Goal: Find contact information: Find contact information

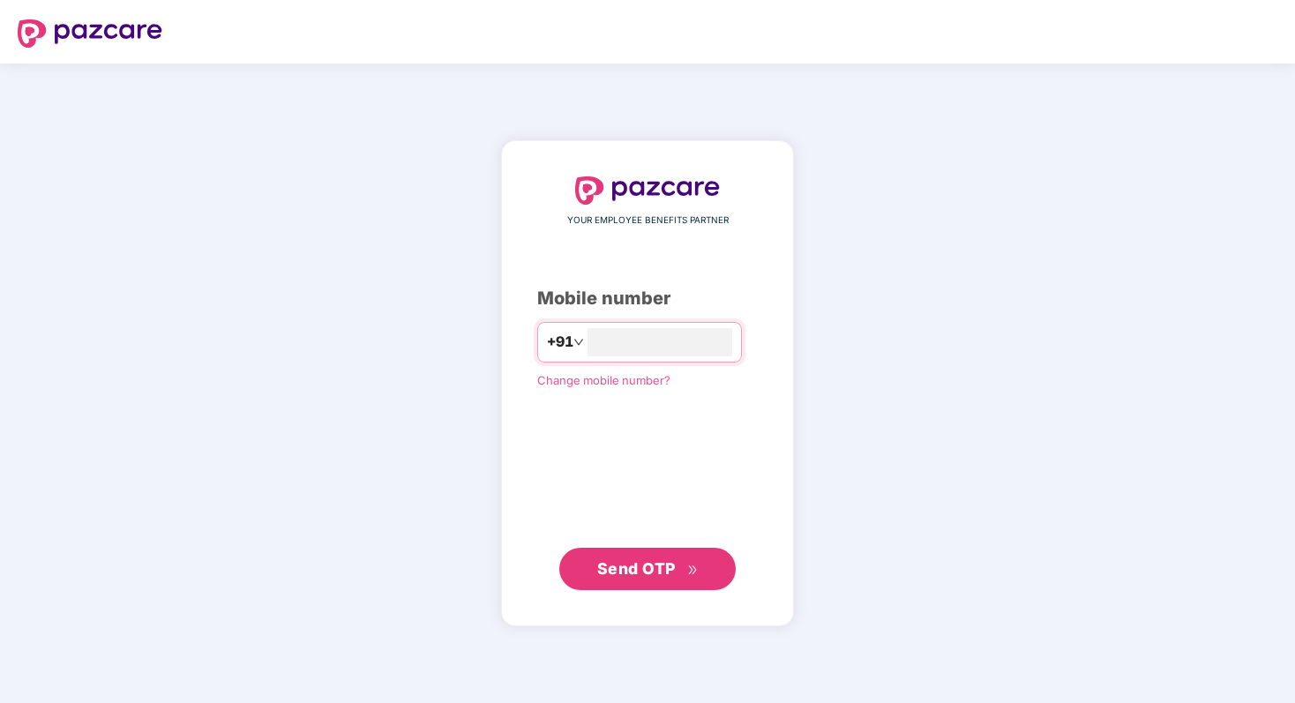
click at [638, 565] on span "Send OTP" at bounding box center [636, 568] width 79 height 19
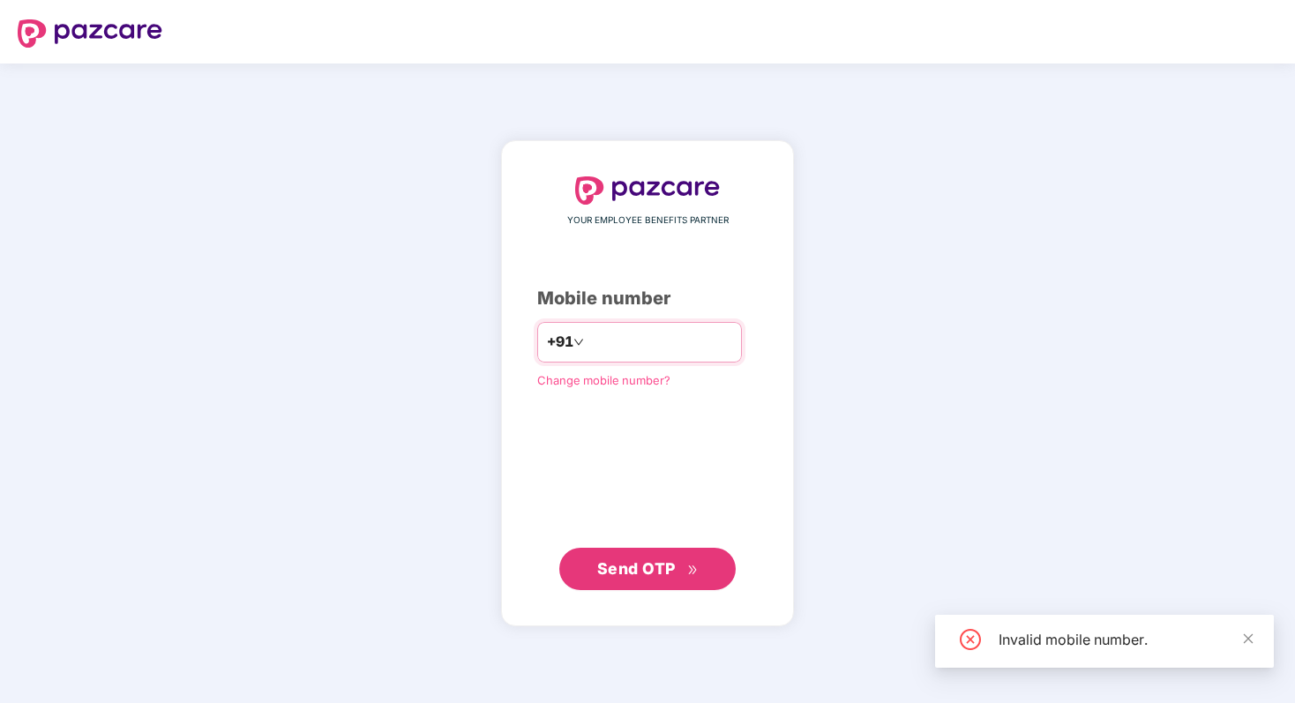
click at [662, 340] on input "*********" at bounding box center [660, 342] width 145 height 28
type input "*"
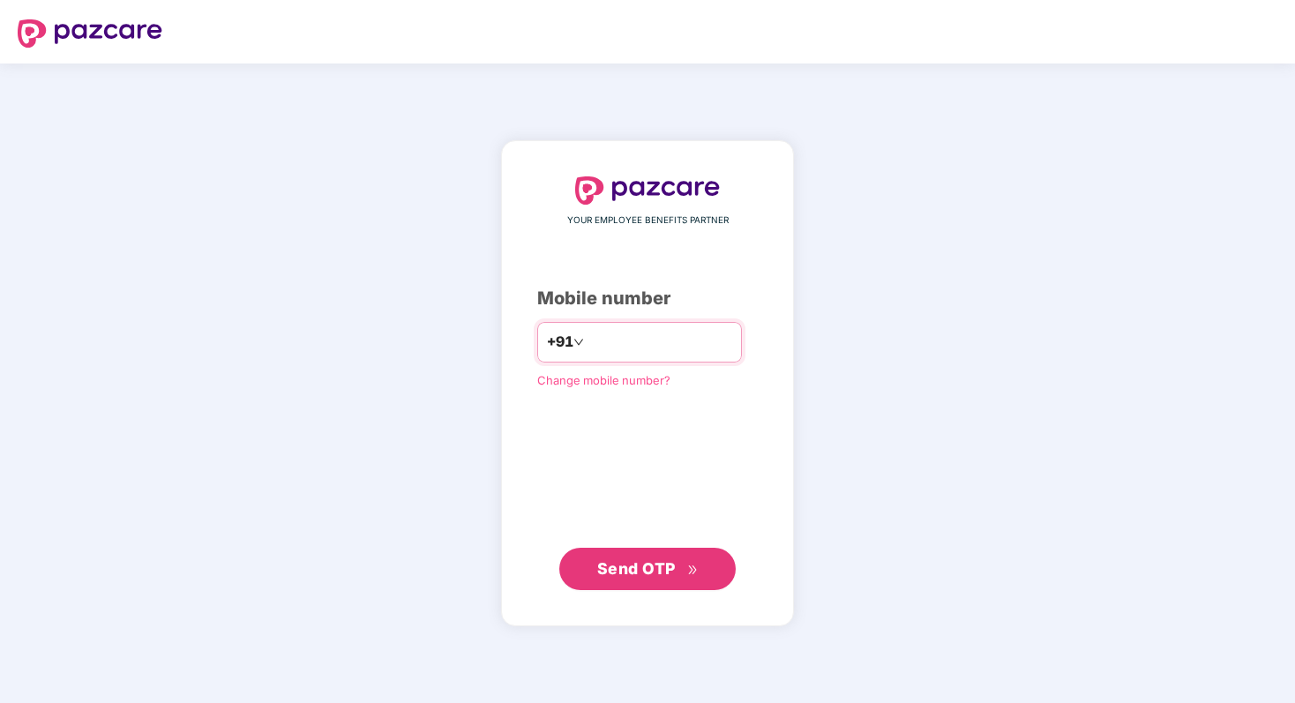
type input "**********"
click at [672, 541] on div "**********" at bounding box center [647, 383] width 221 height 415
click at [660, 558] on span "Send OTP" at bounding box center [636, 567] width 79 height 19
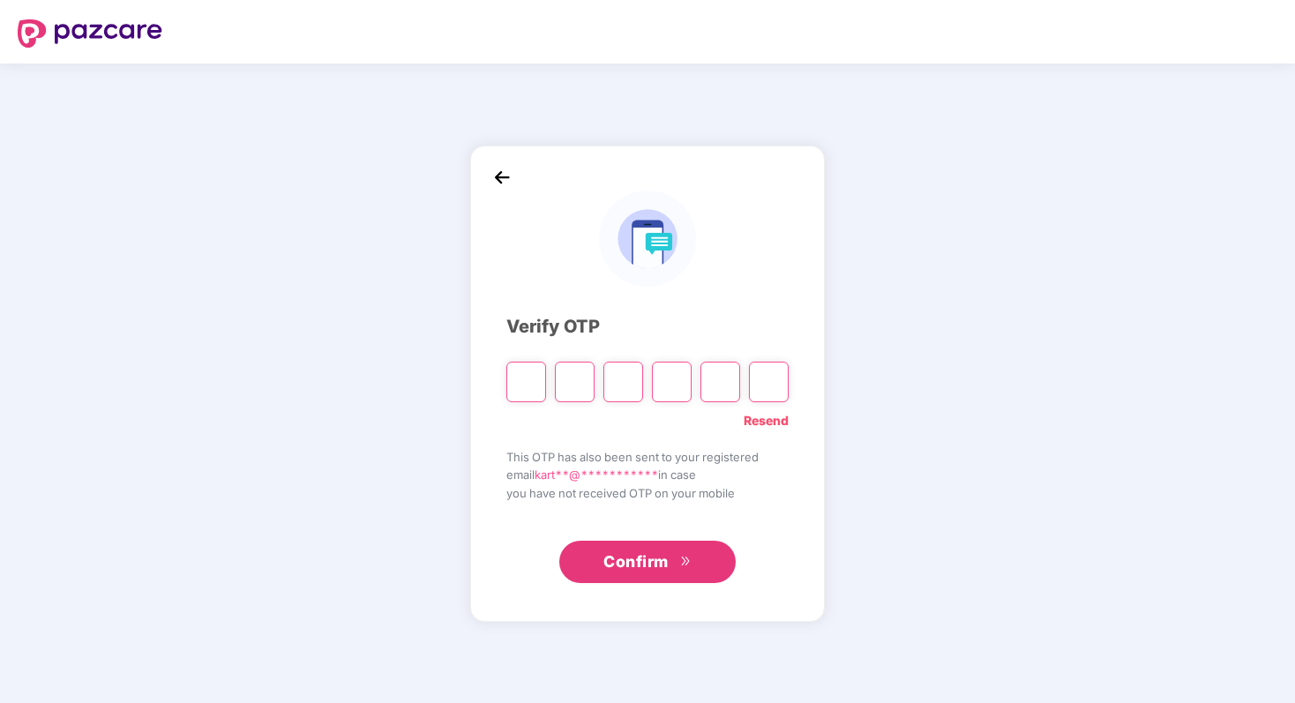
type input "*"
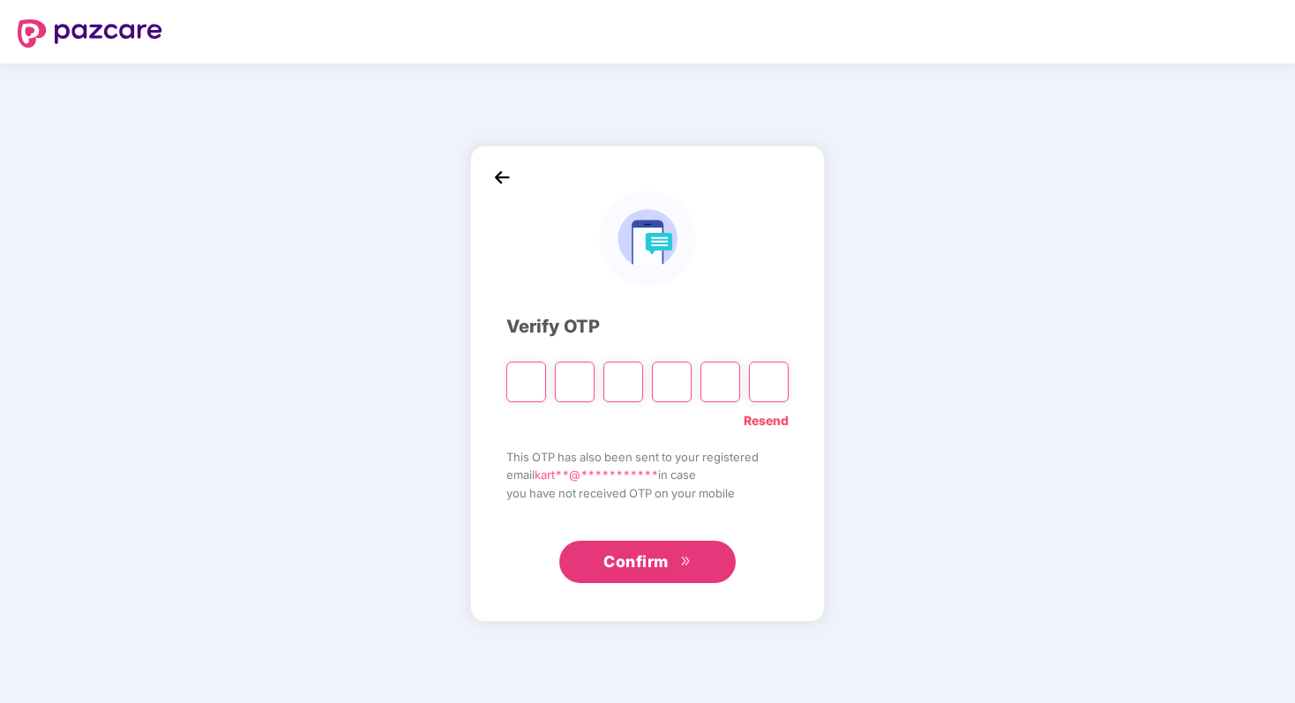
type input "*"
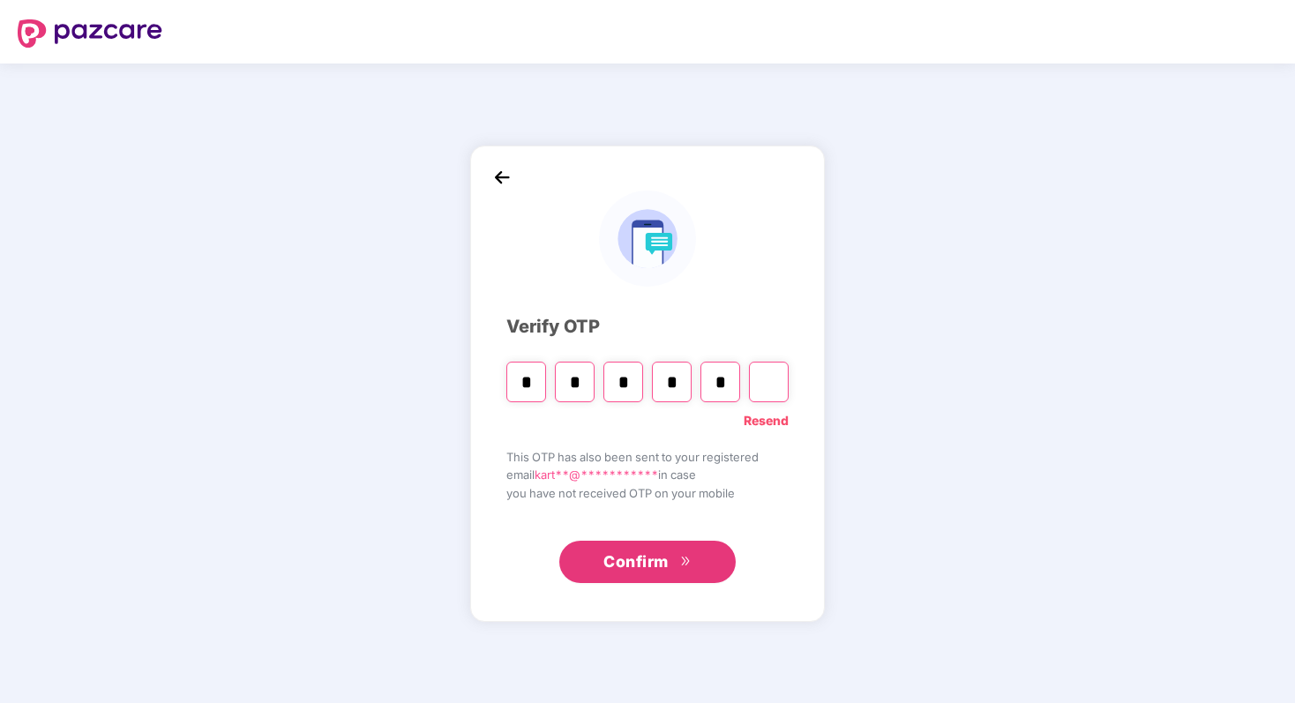
type input "*"
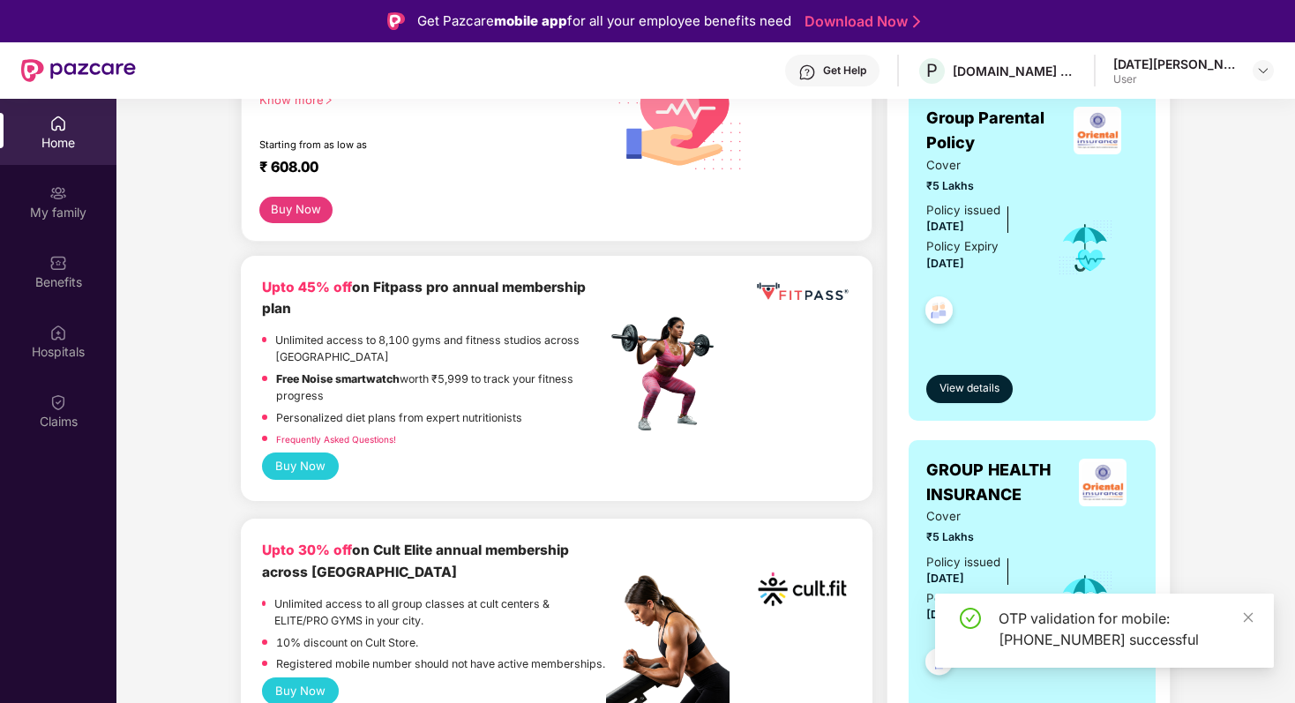
scroll to position [381, 0]
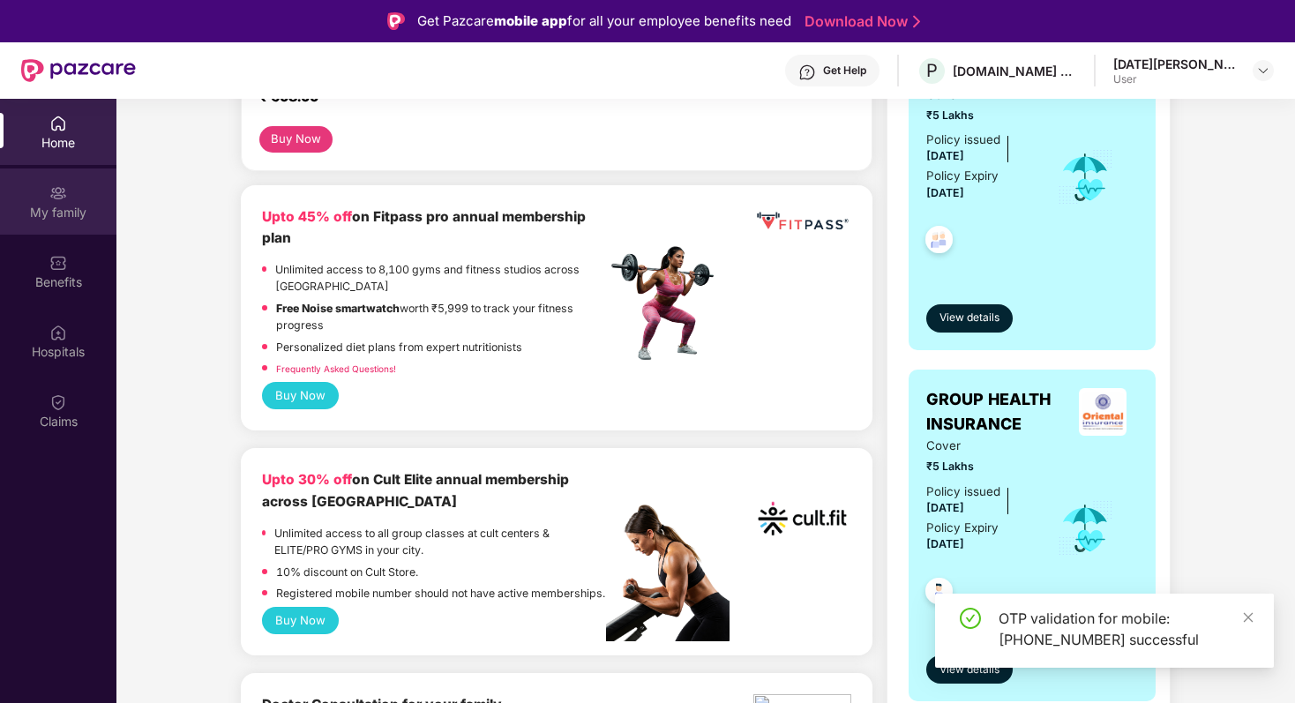
click at [47, 201] on div "My family" at bounding box center [58, 201] width 116 height 66
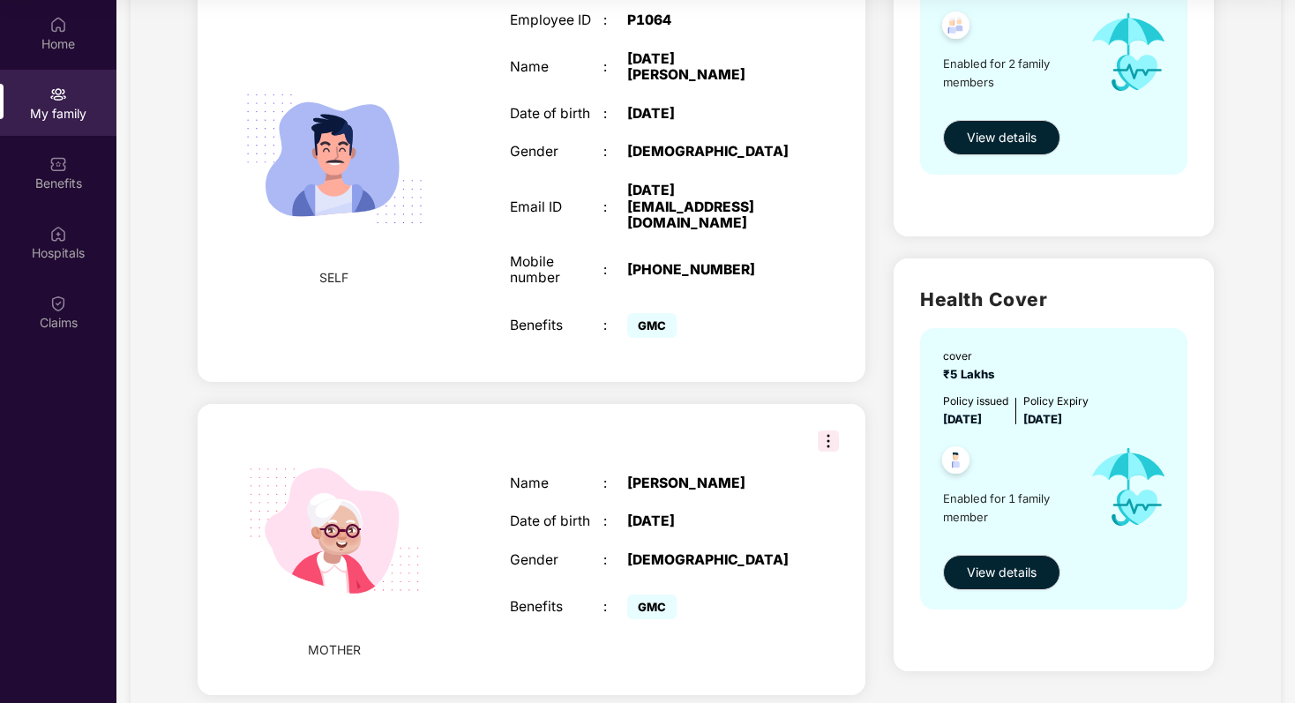
scroll to position [304, 0]
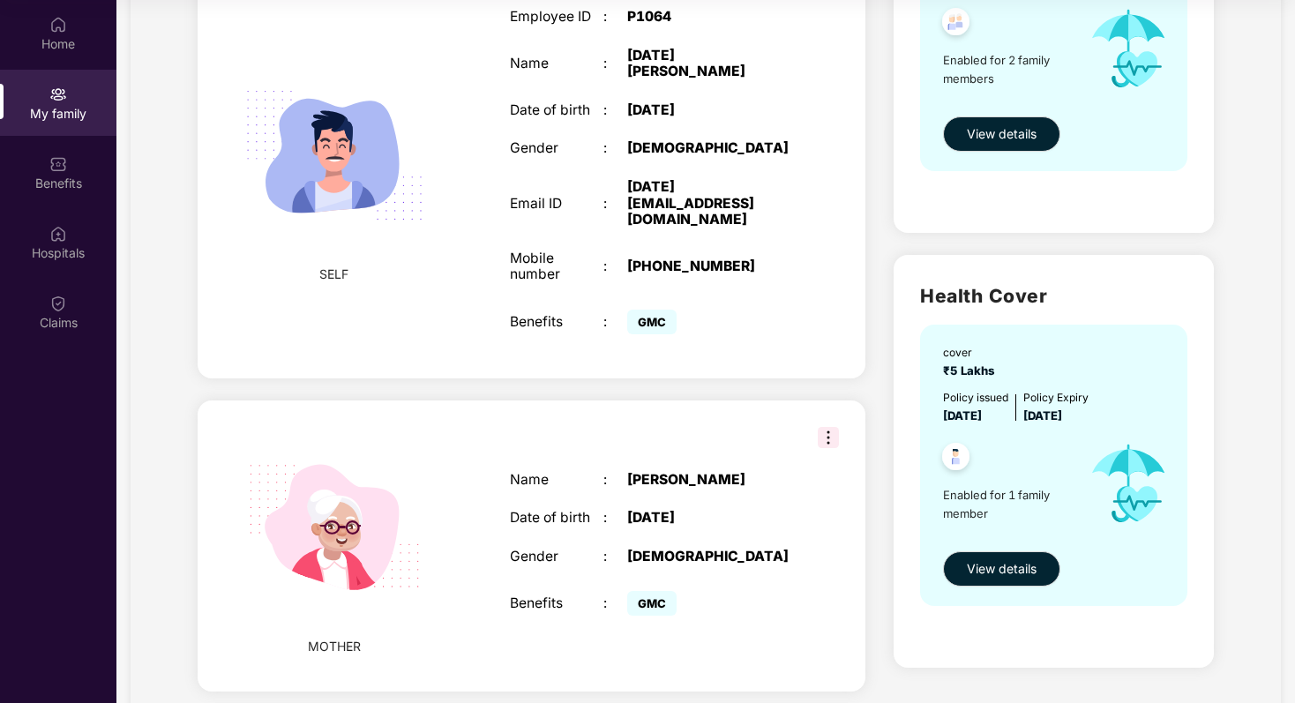
click at [954, 454] on img at bounding box center [955, 459] width 43 height 43
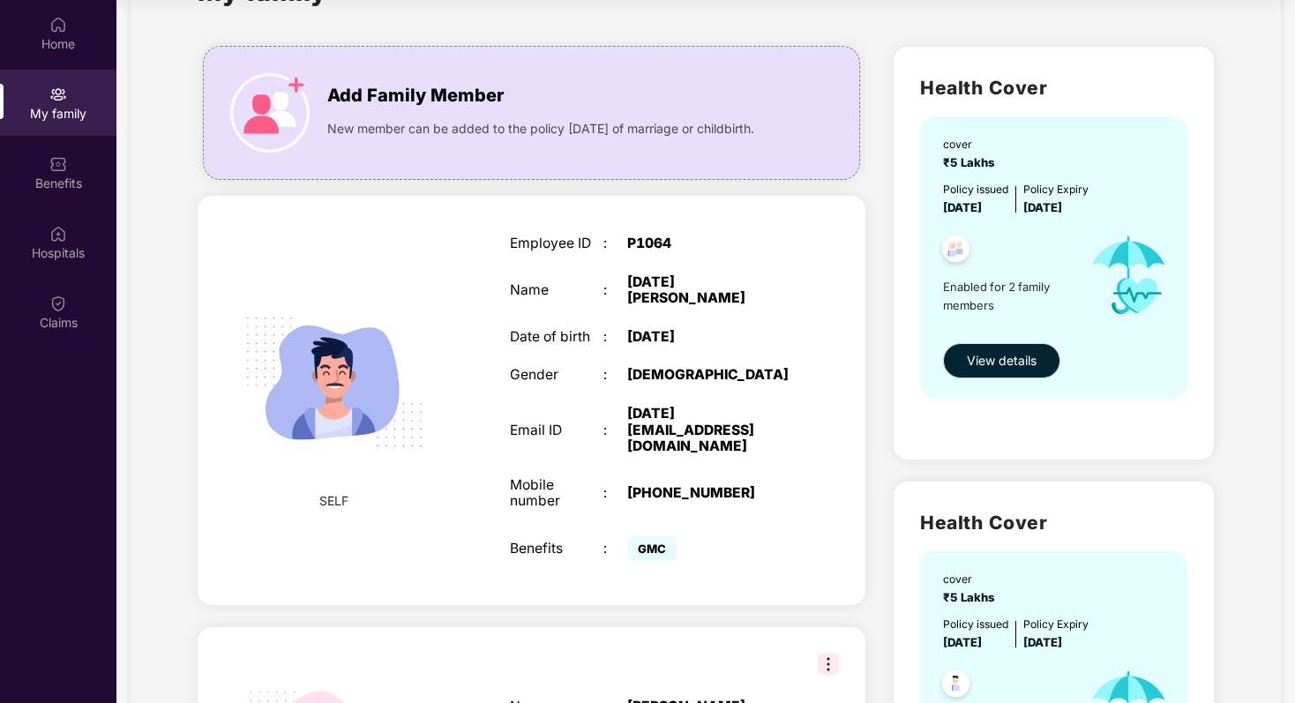
scroll to position [58, 0]
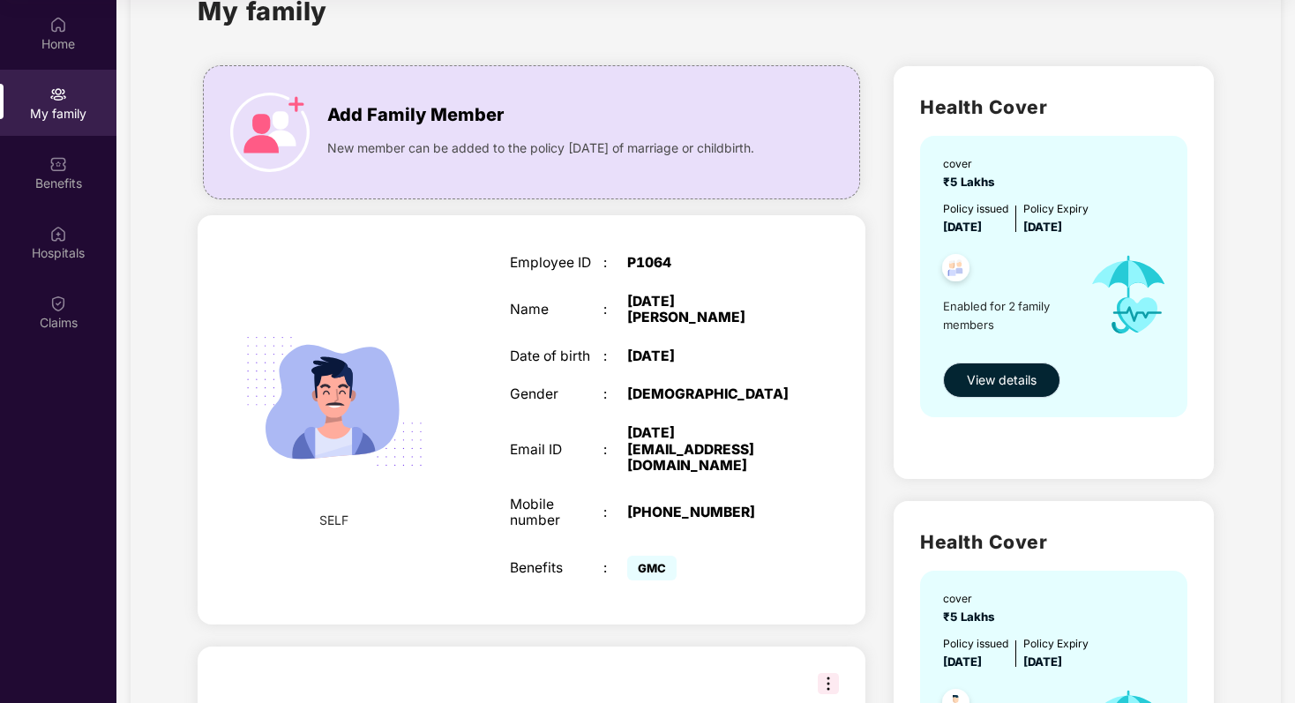
click at [989, 387] on span "View details" at bounding box center [1002, 379] width 70 height 19
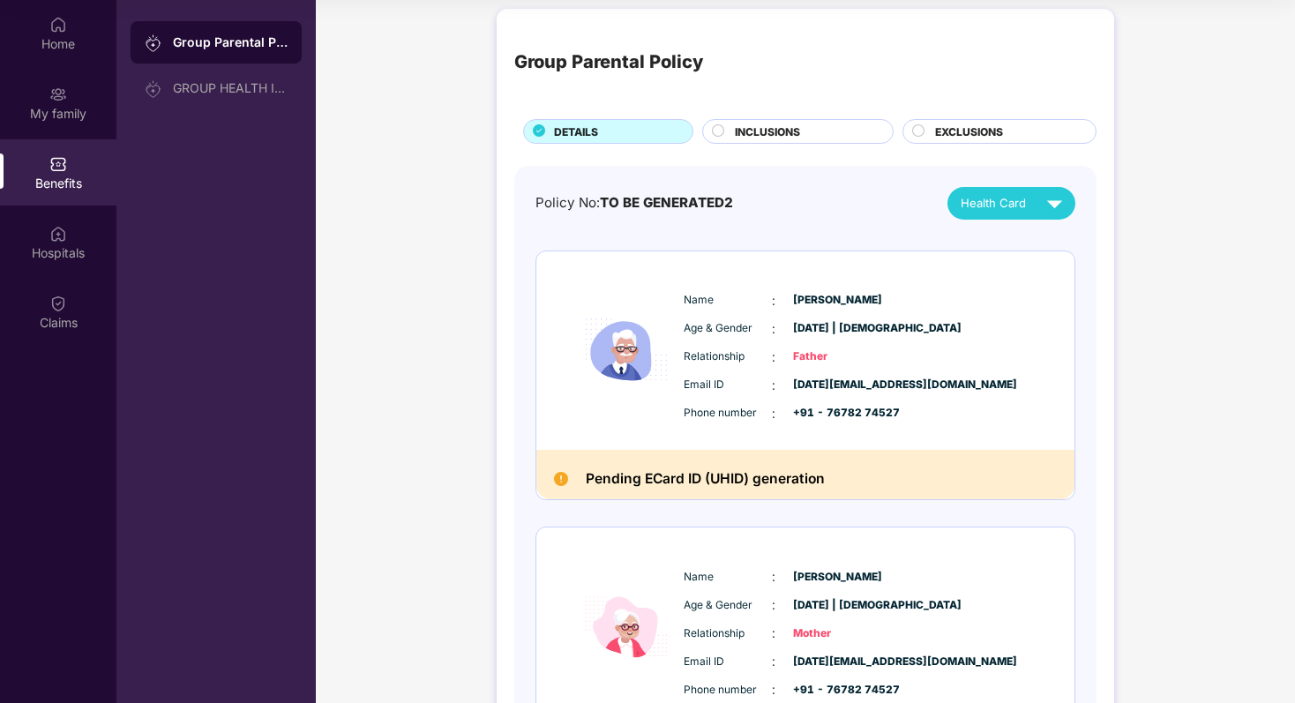
scroll to position [8, 0]
click at [1050, 201] on img at bounding box center [1054, 204] width 31 height 31
click at [1058, 245] on img at bounding box center [1064, 244] width 13 height 13
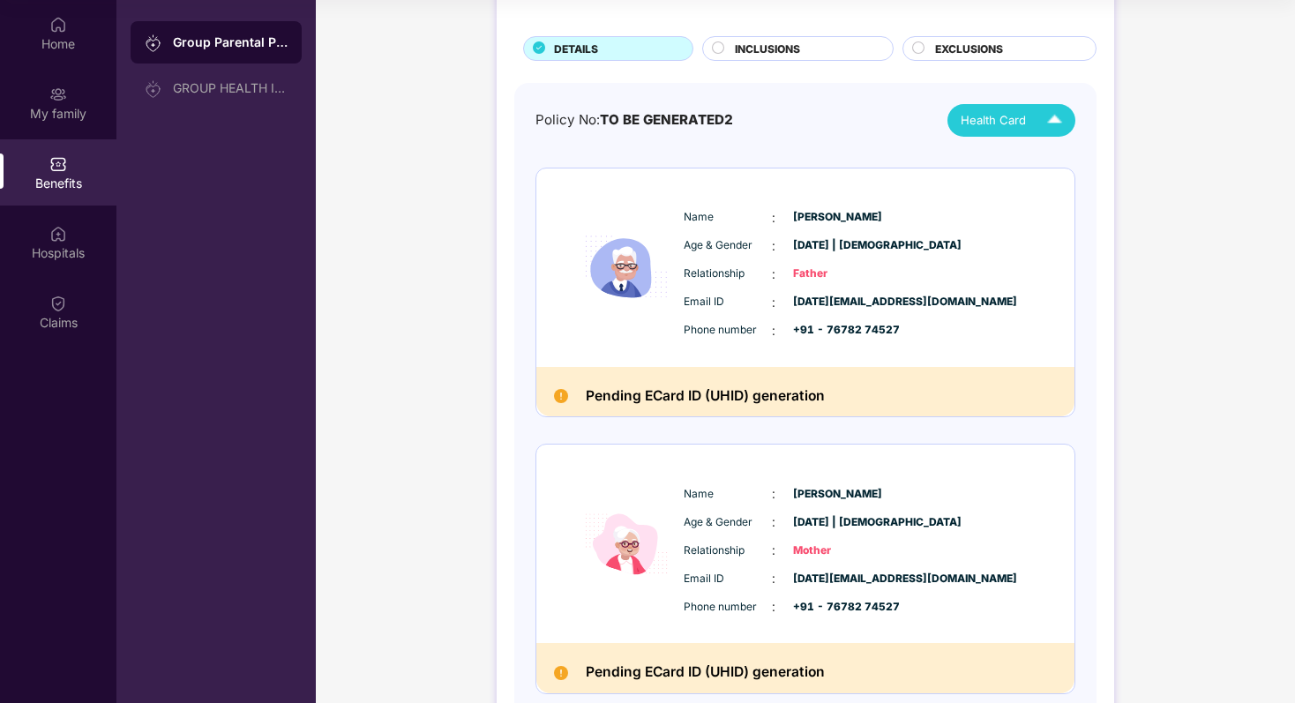
scroll to position [120, 0]
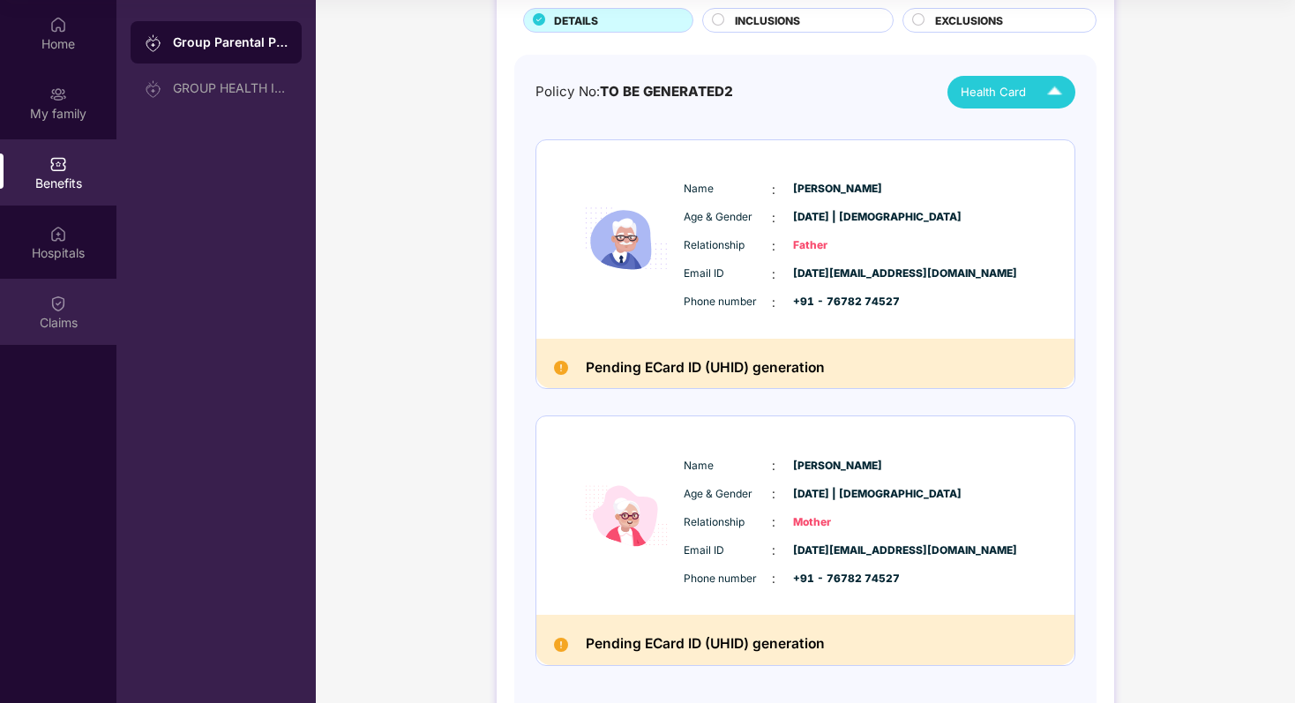
click at [55, 300] on img at bounding box center [58, 304] width 18 height 18
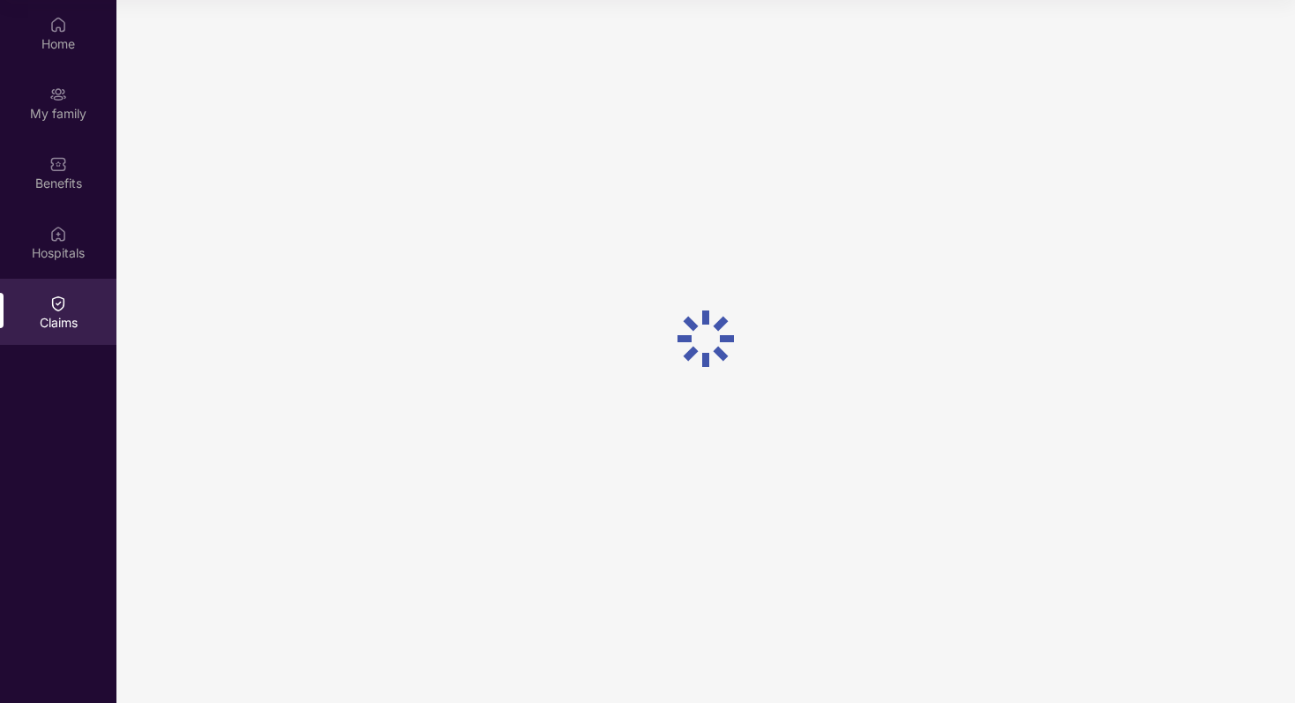
scroll to position [0, 0]
click at [61, 246] on div "Hospitals" at bounding box center [58, 253] width 116 height 18
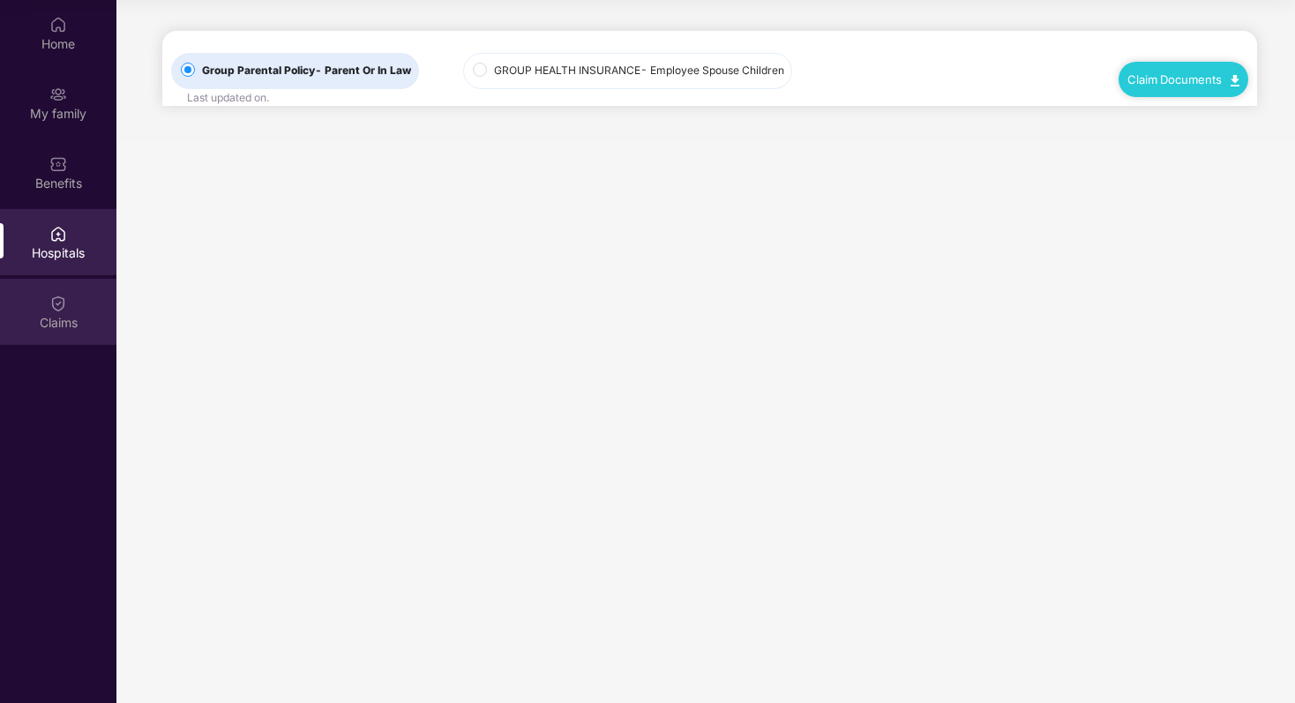
click at [57, 291] on div "Claims" at bounding box center [58, 312] width 116 height 66
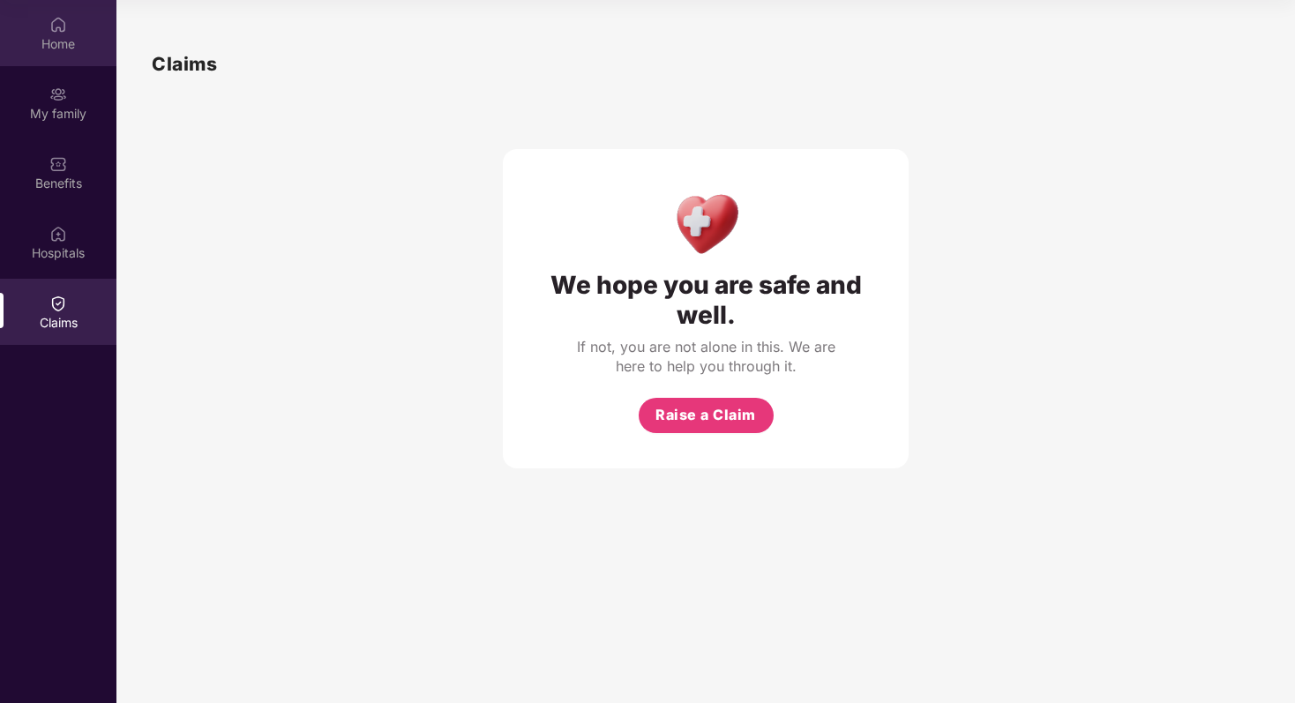
click at [47, 17] on div "Home" at bounding box center [58, 33] width 116 height 66
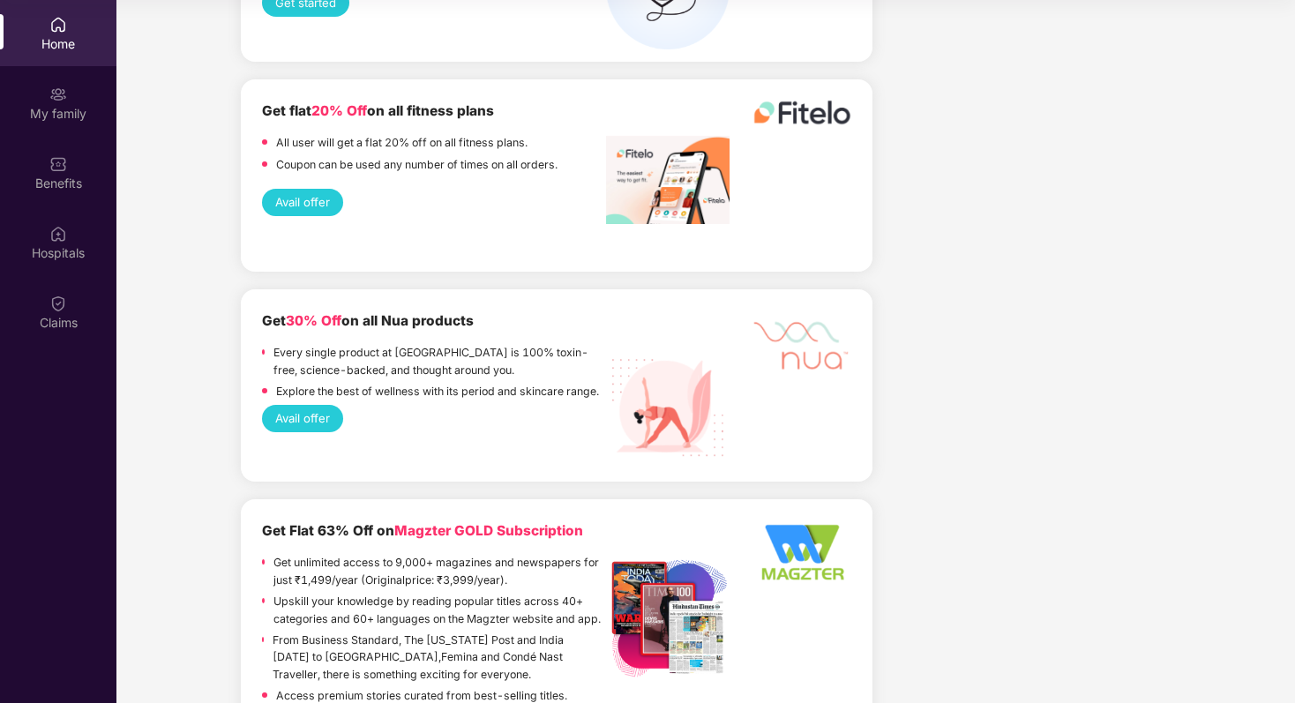
scroll to position [3671, 0]
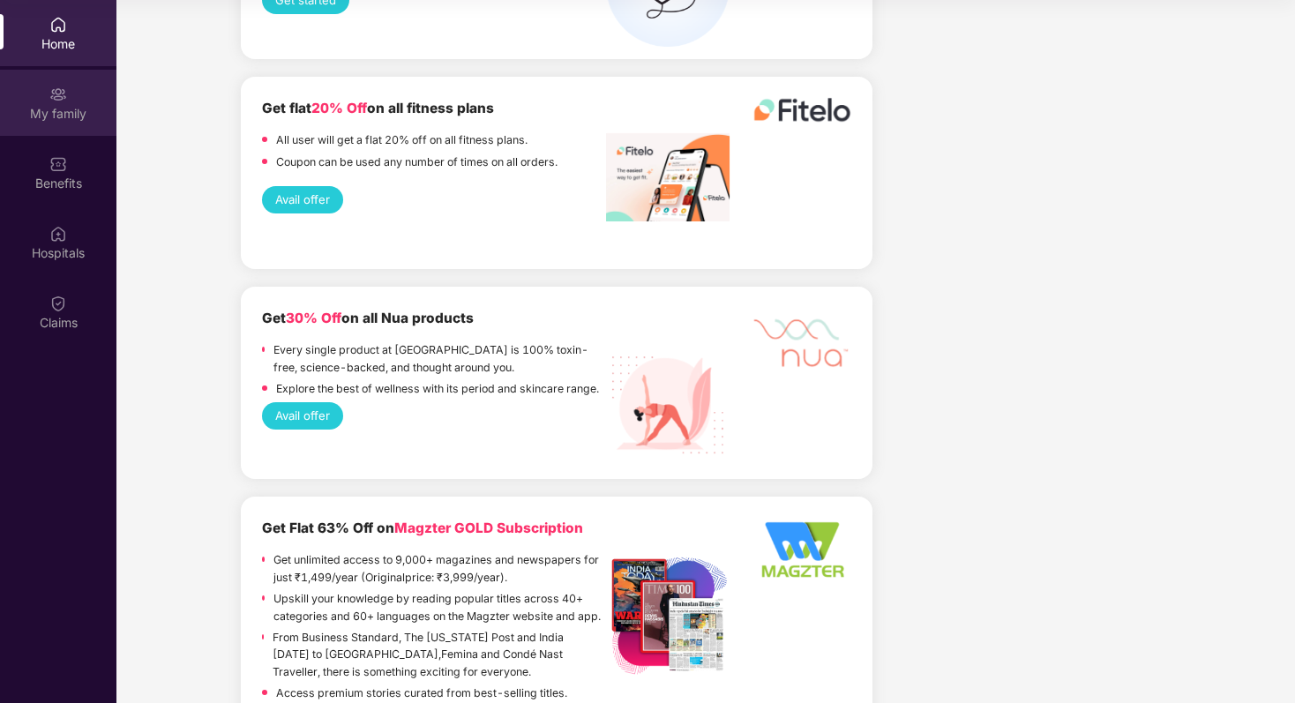
click at [53, 100] on img at bounding box center [58, 95] width 18 height 18
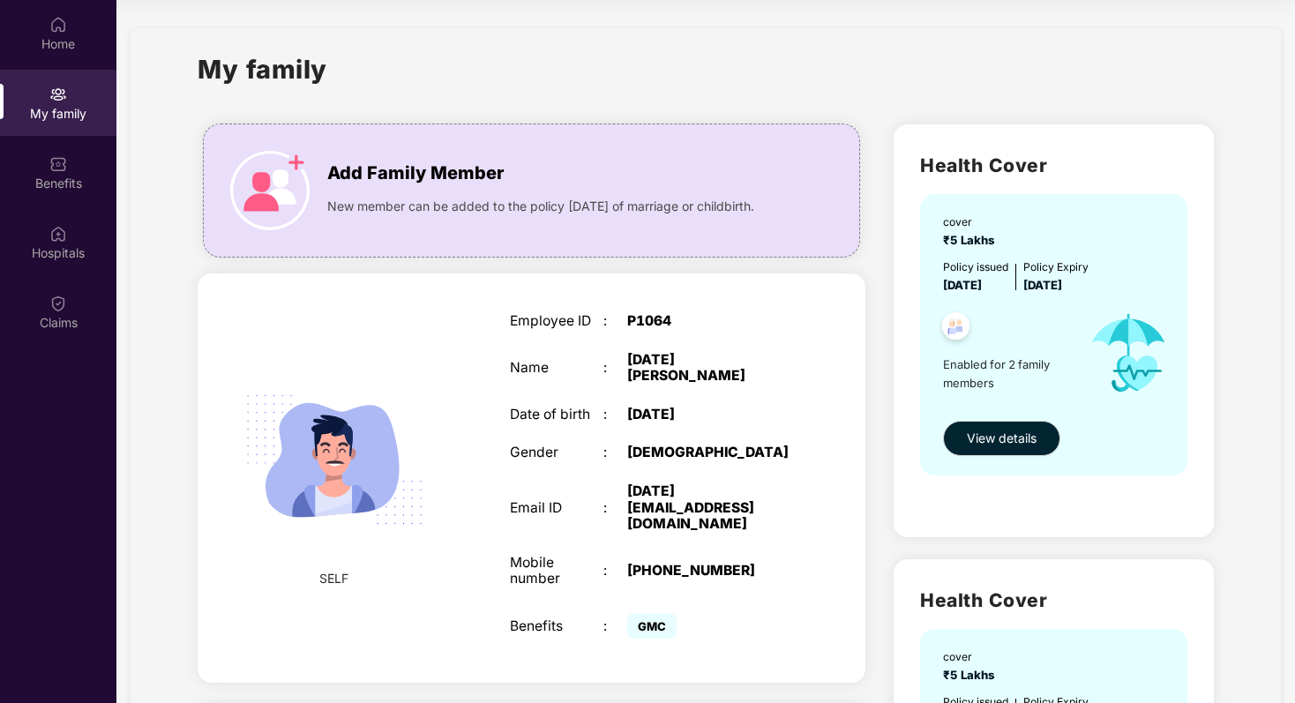
scroll to position [634, 0]
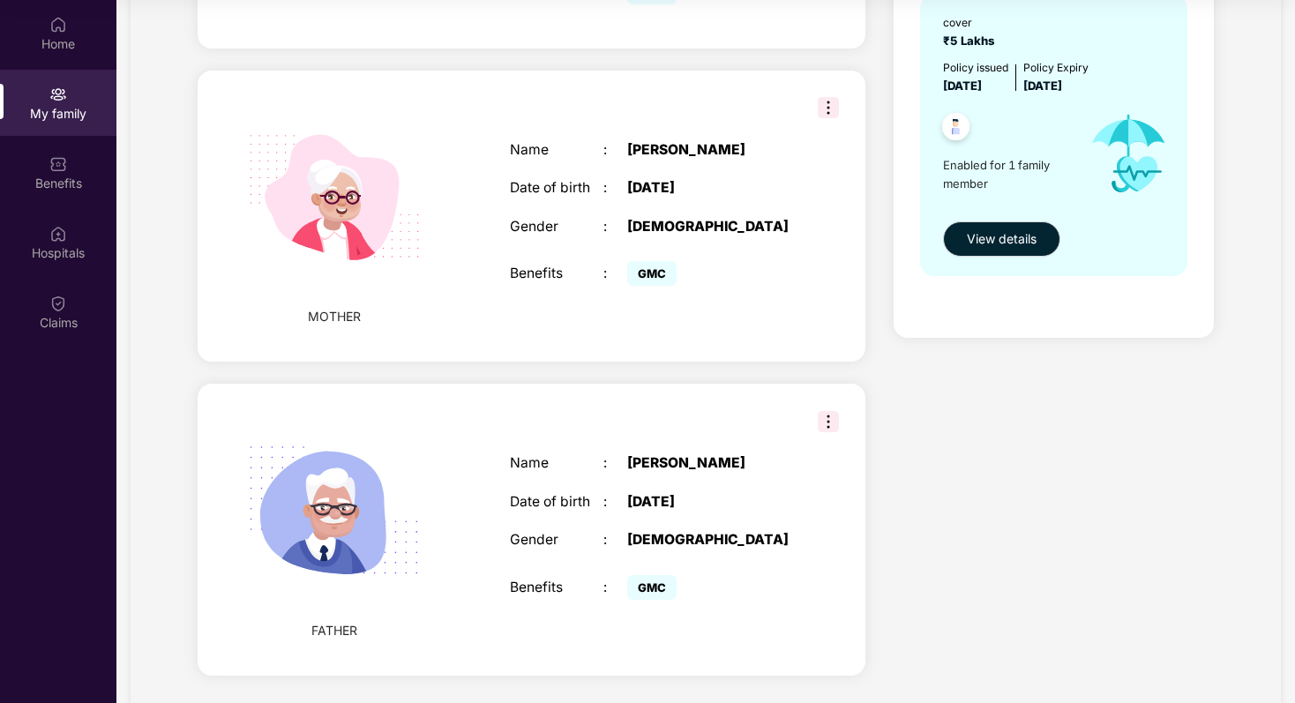
click at [812, 384] on div "FATHER Name : [PERSON_NAME] Date of birth : [DEMOGRAPHIC_DATA] Gender : [DEMOGR…" at bounding box center [532, 529] width 668 height 291
click at [834, 411] on img at bounding box center [828, 421] width 21 height 21
click at [720, 433] on div "Name : [PERSON_NAME] Date of birth : [DEMOGRAPHIC_DATA] Gender : [DEMOGRAPHIC_D…" at bounding box center [650, 529] width 316 height 193
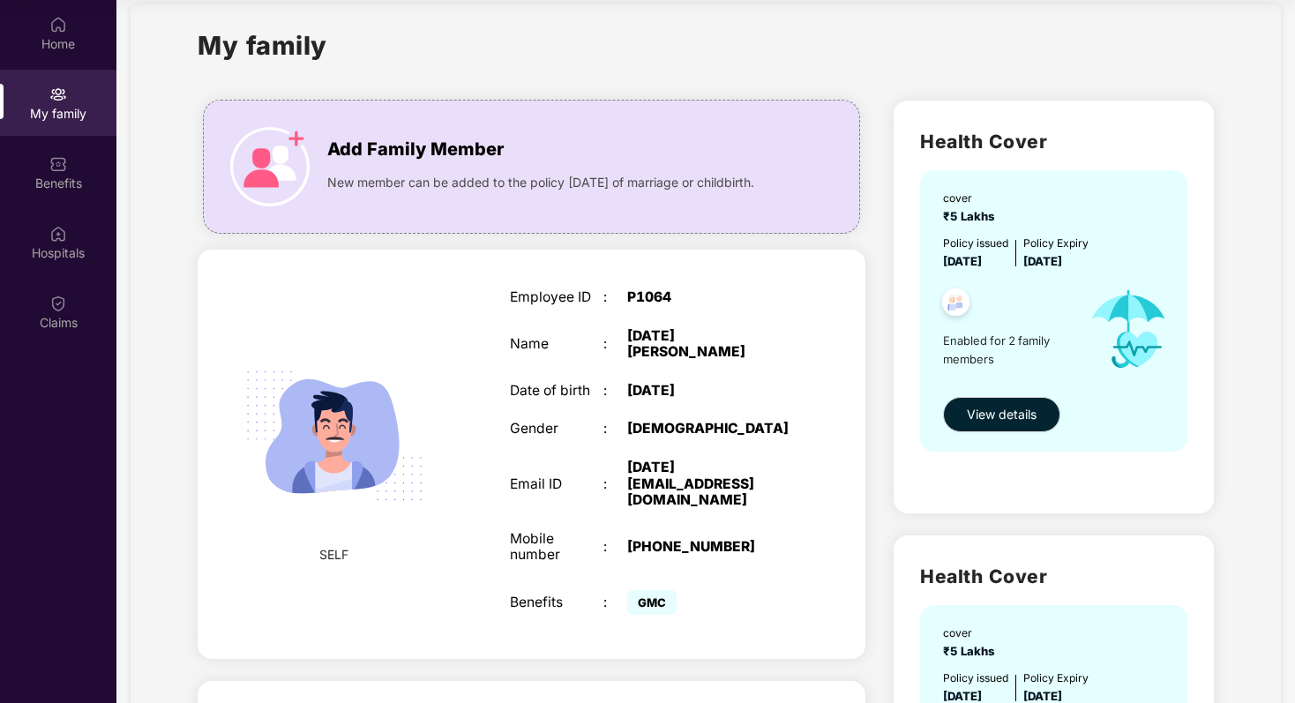
scroll to position [0, 0]
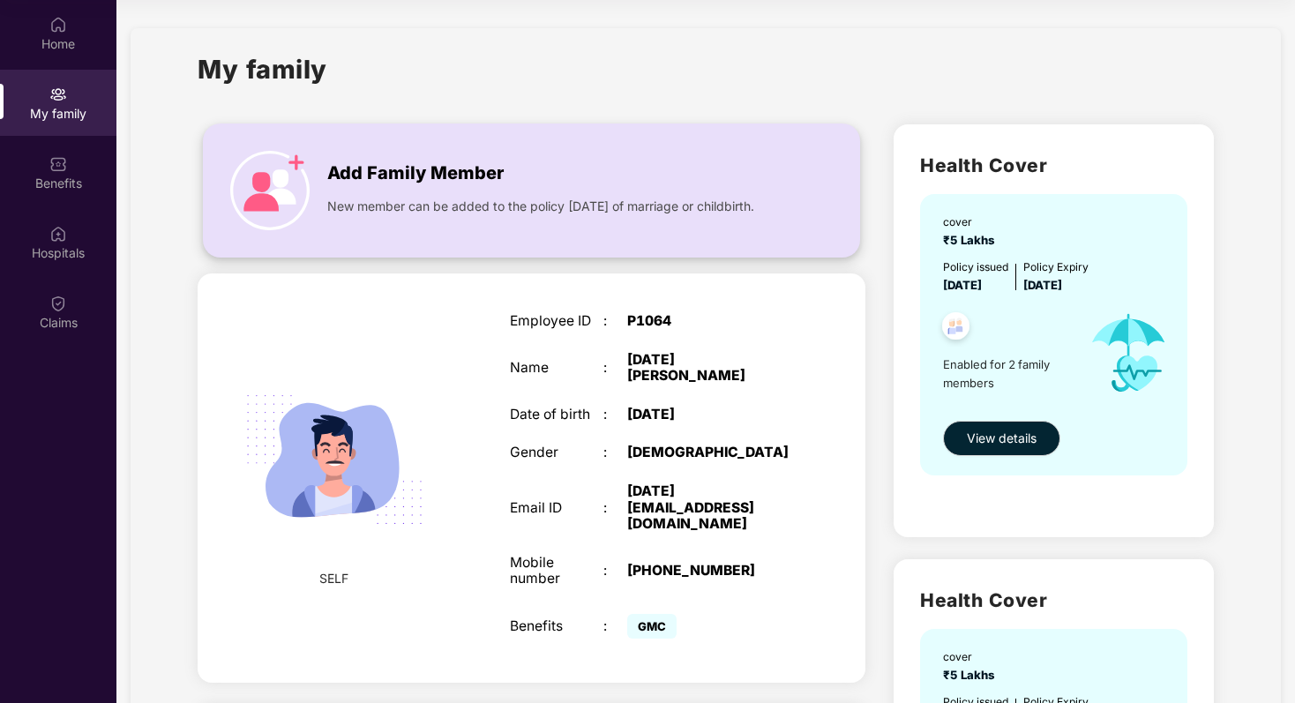
click at [272, 188] on img at bounding box center [269, 190] width 79 height 79
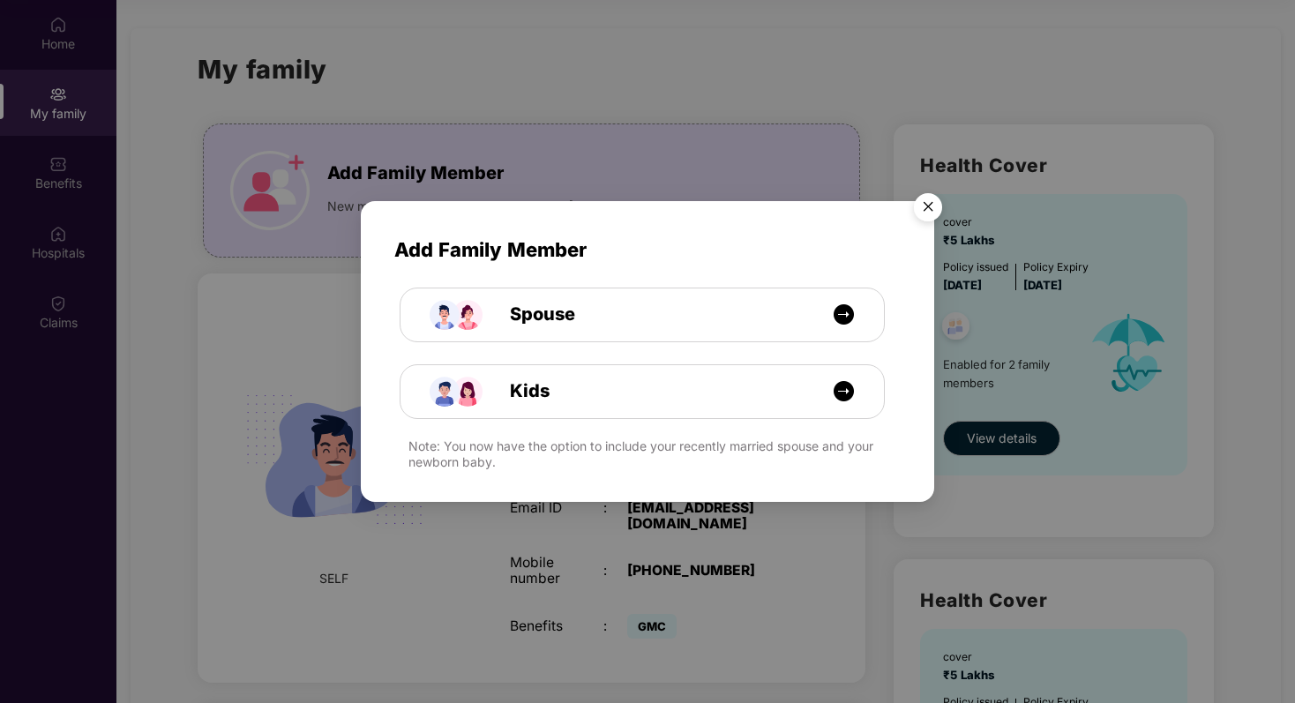
click at [595, 74] on div "Add Family Member Spouse Kids Note: You now have the option to include your rec…" at bounding box center [647, 351] width 1295 height 703
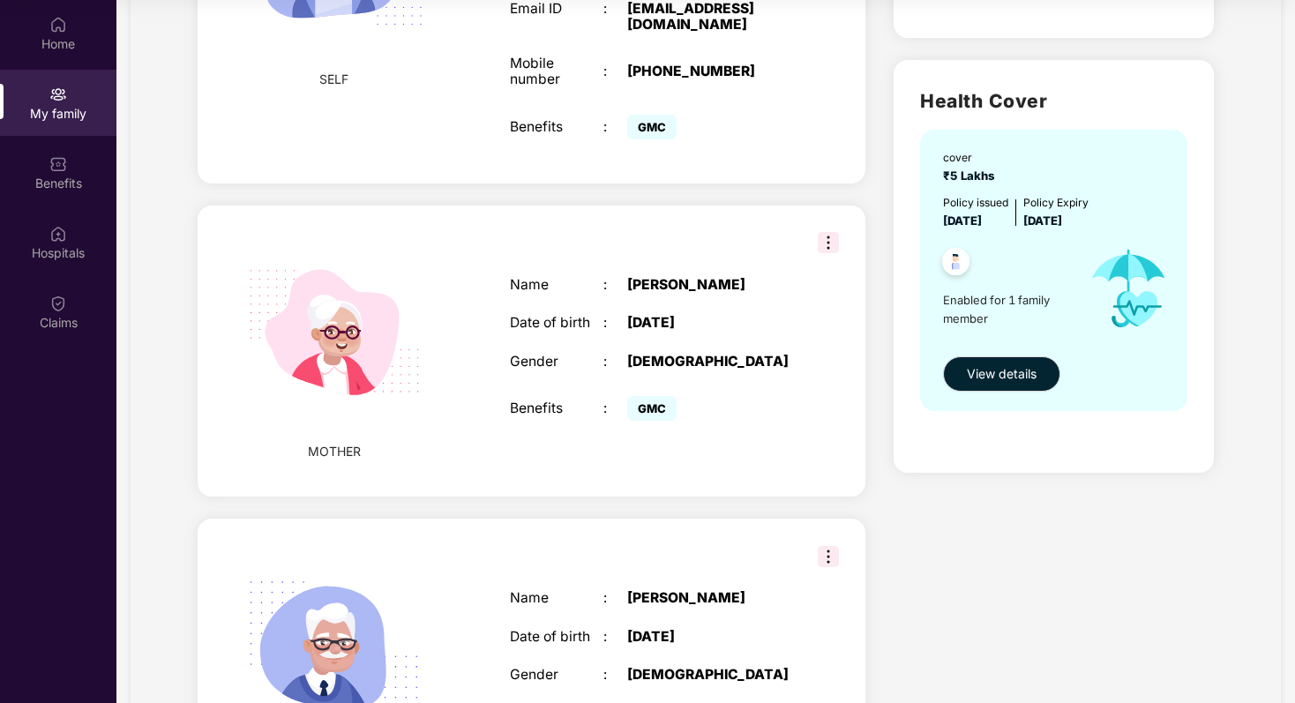
scroll to position [634, 0]
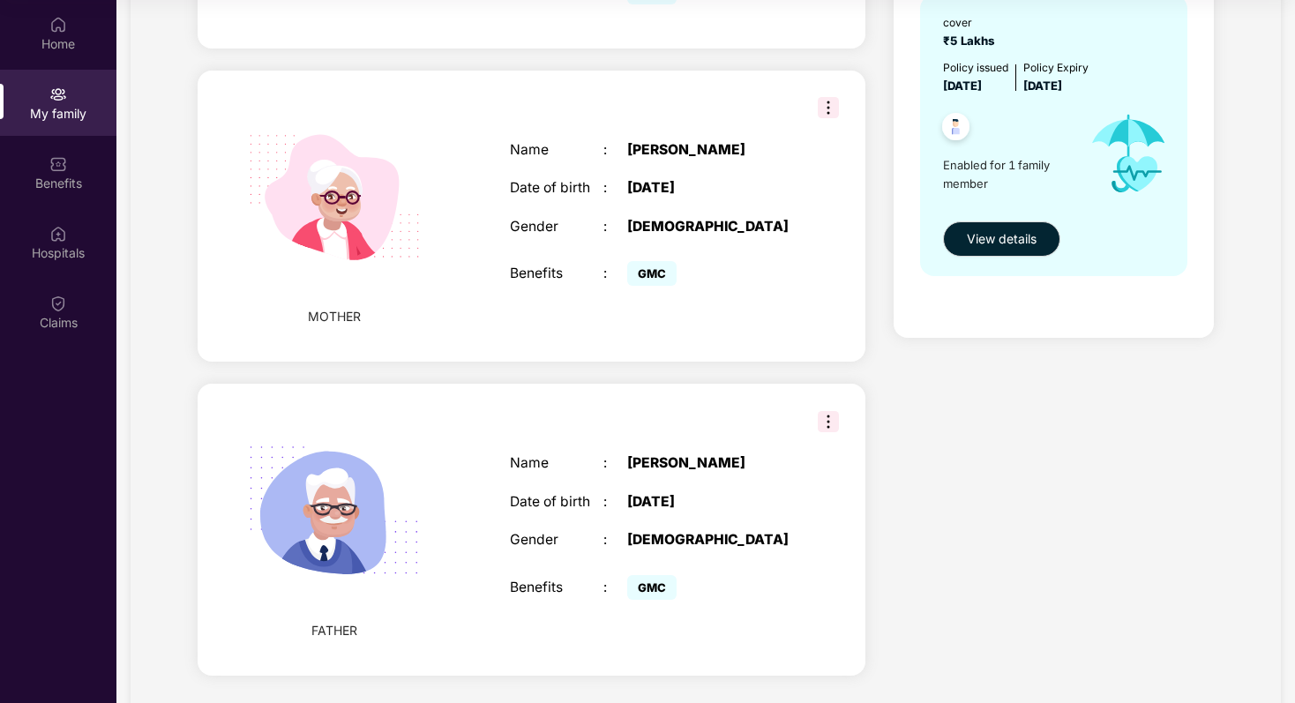
click at [647, 261] on span "GMC" at bounding box center [651, 273] width 49 height 25
click at [50, 25] on img at bounding box center [58, 25] width 18 height 18
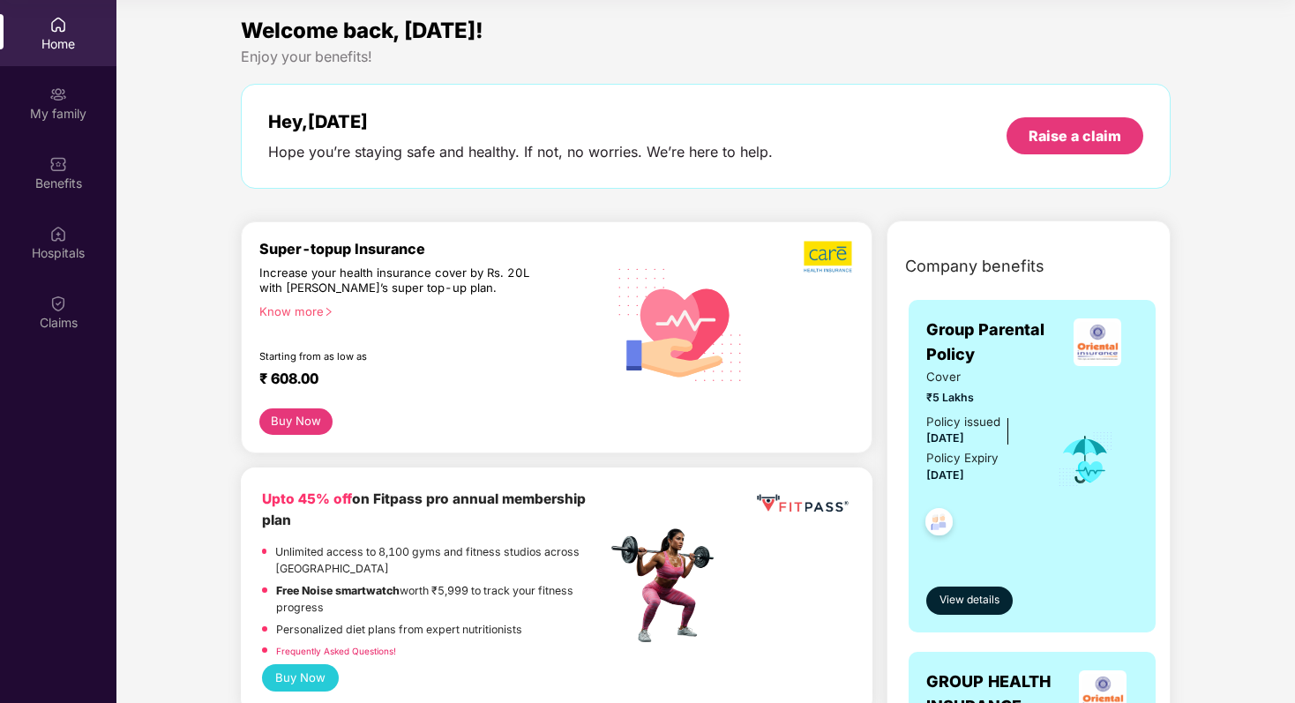
scroll to position [0, 0]
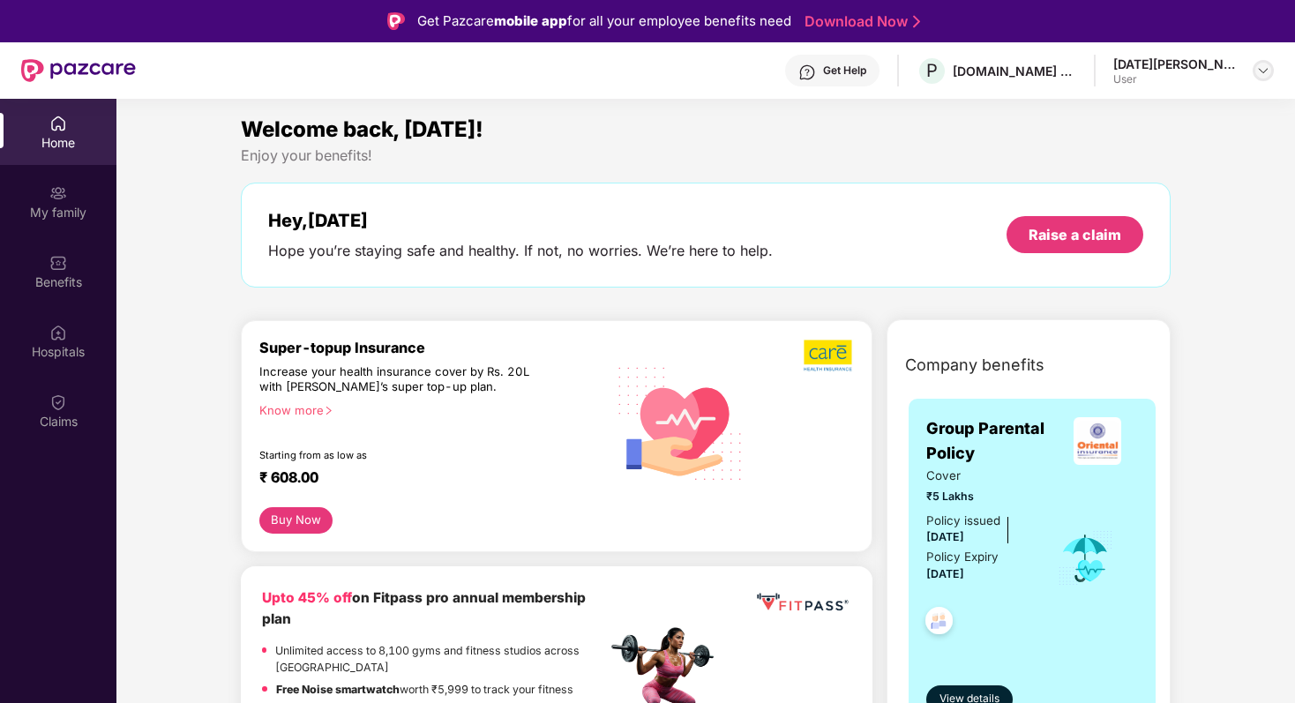
click at [1262, 75] on img at bounding box center [1263, 71] width 14 height 14
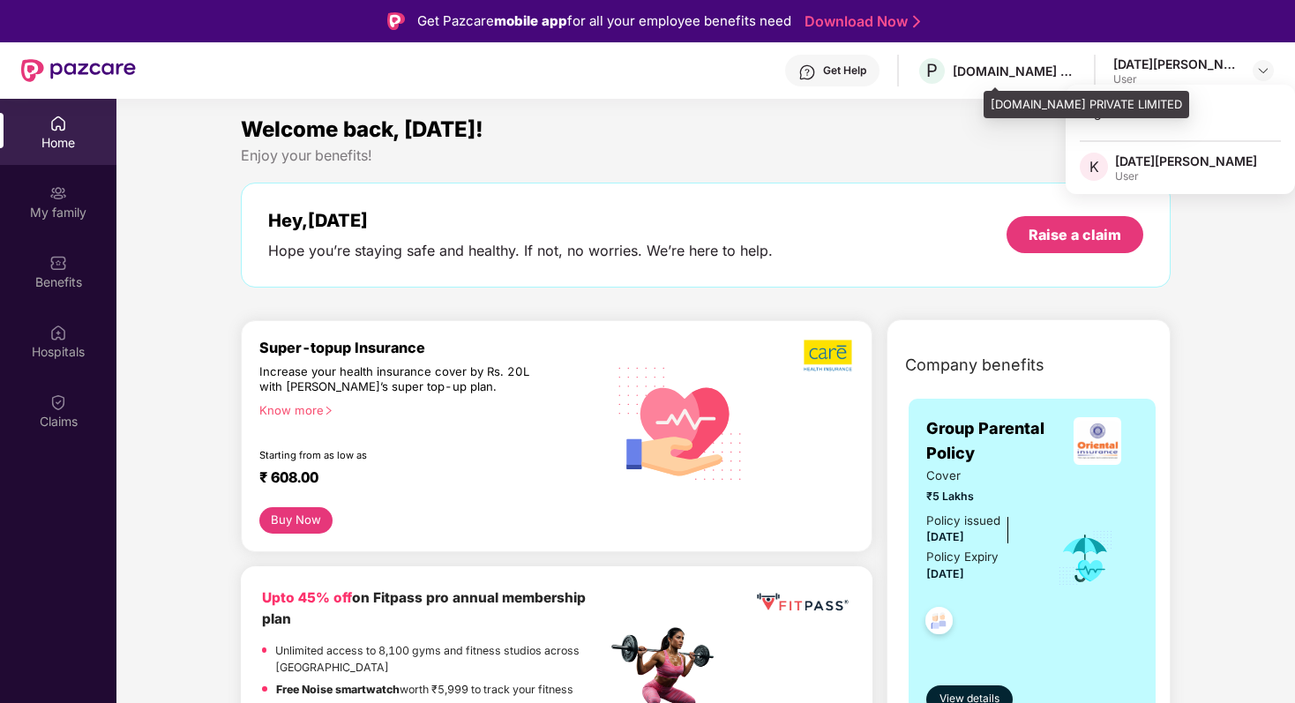
click at [1033, 66] on div "[DOMAIN_NAME] PRIVATE LIMITED" at bounding box center [1014, 71] width 123 height 17
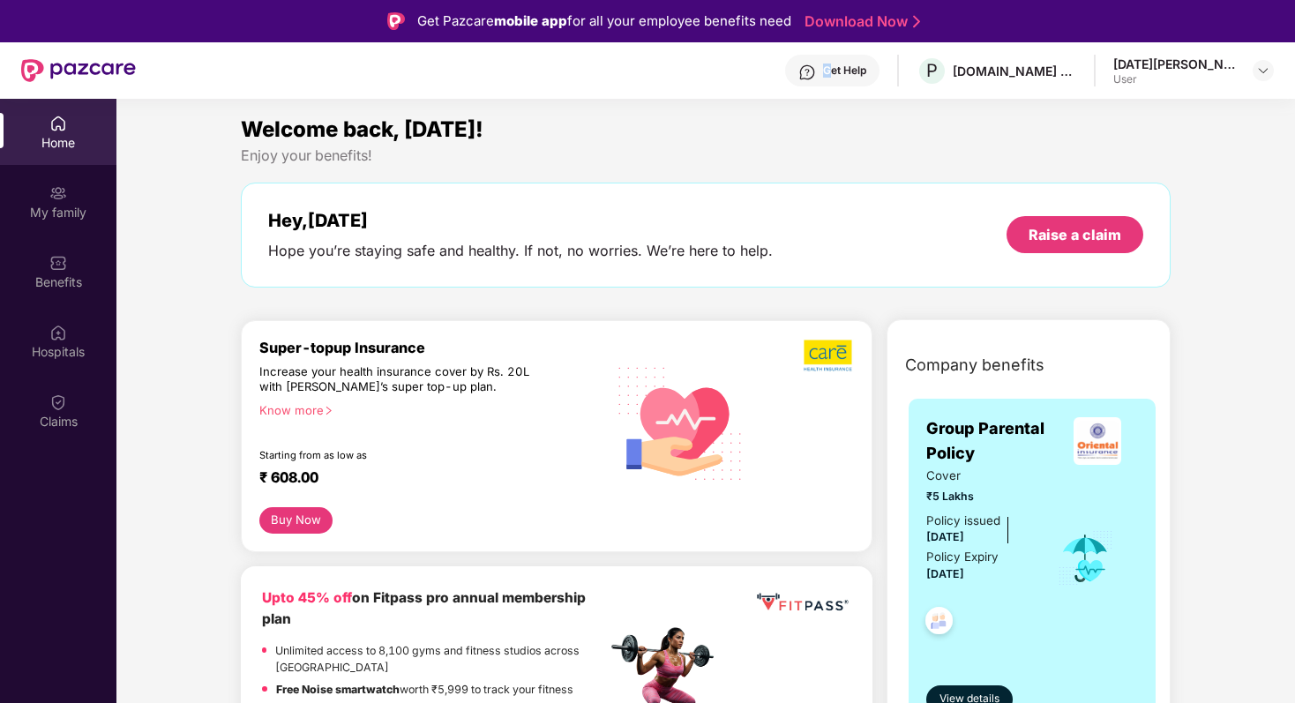
click at [866, 64] on div "Get Help" at bounding box center [844, 71] width 43 height 14
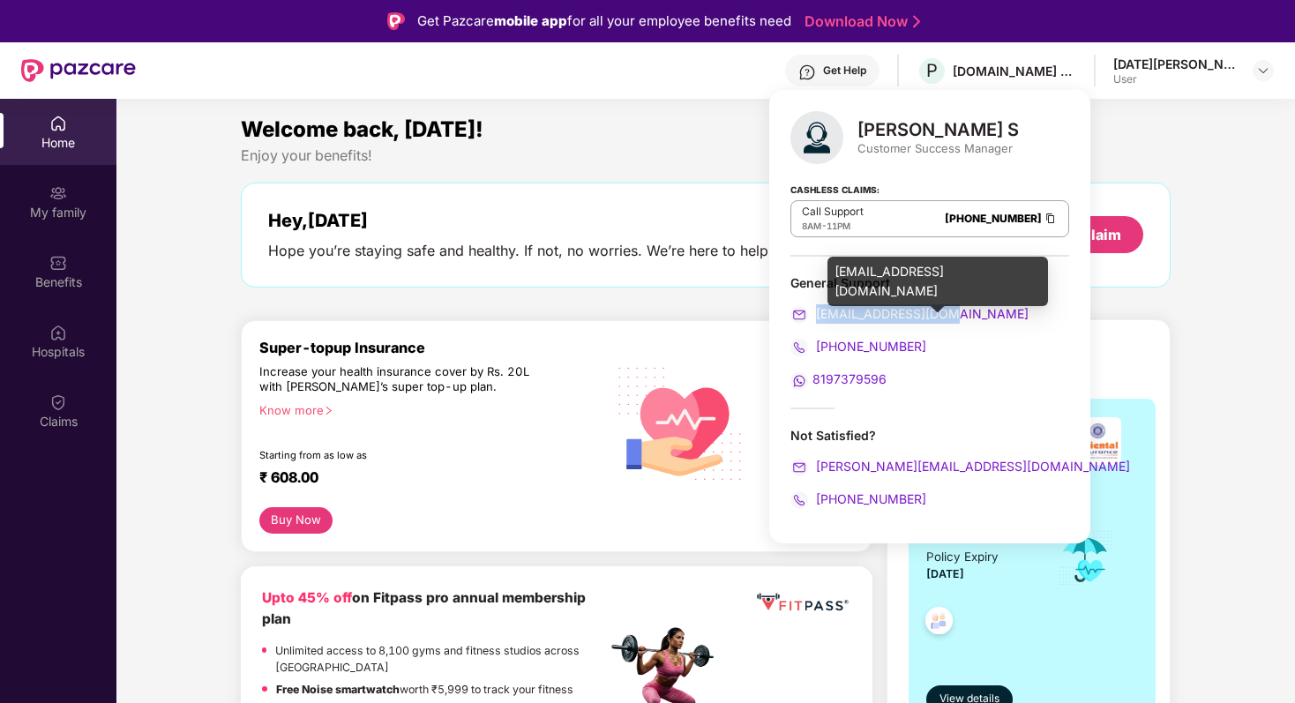
drag, startPoint x: 962, startPoint y: 310, endPoint x: 819, endPoint y: 305, distance: 143.9
click at [819, 305] on div "[EMAIL_ADDRESS][DOMAIN_NAME]" at bounding box center [929, 313] width 279 height 19
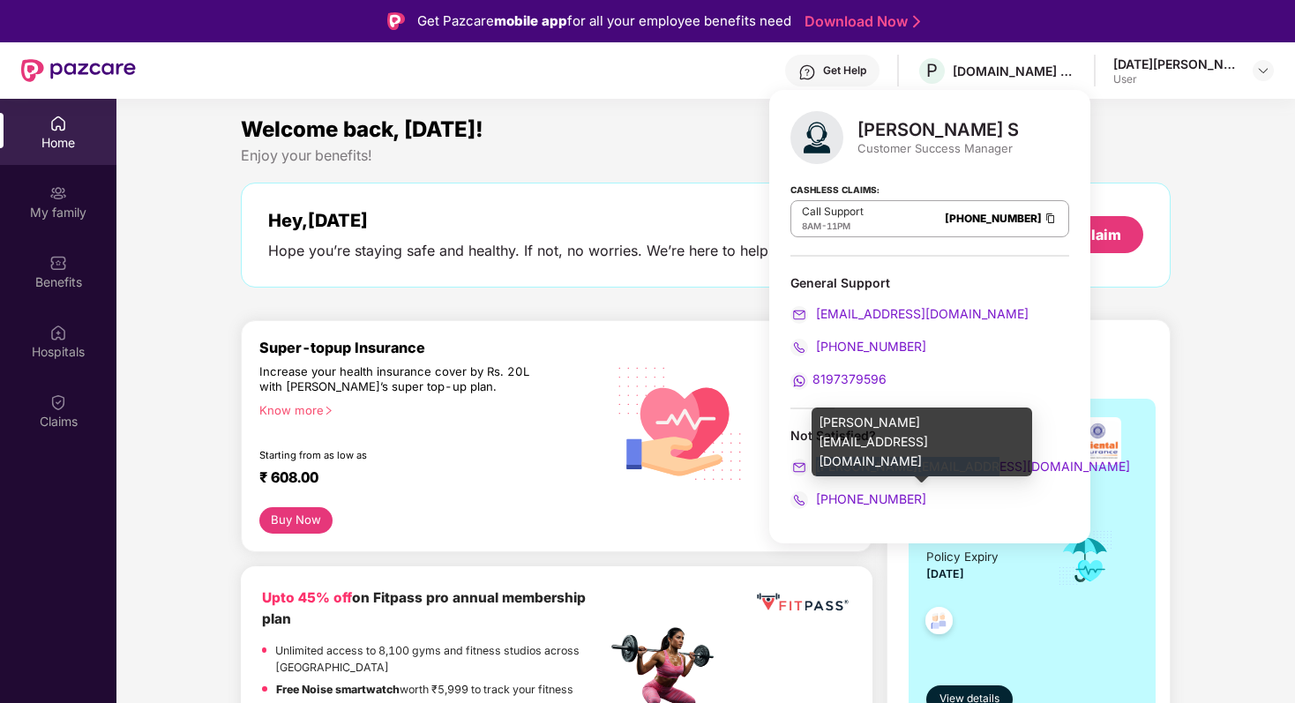
drag, startPoint x: 988, startPoint y: 461, endPoint x: 818, endPoint y: 463, distance: 170.3
click at [818, 463] on div "[PERSON_NAME][EMAIL_ADDRESS][DOMAIN_NAME]" at bounding box center [929, 466] width 279 height 19
copy span "[PERSON_NAME][EMAIL_ADDRESS][DOMAIN_NAME]"
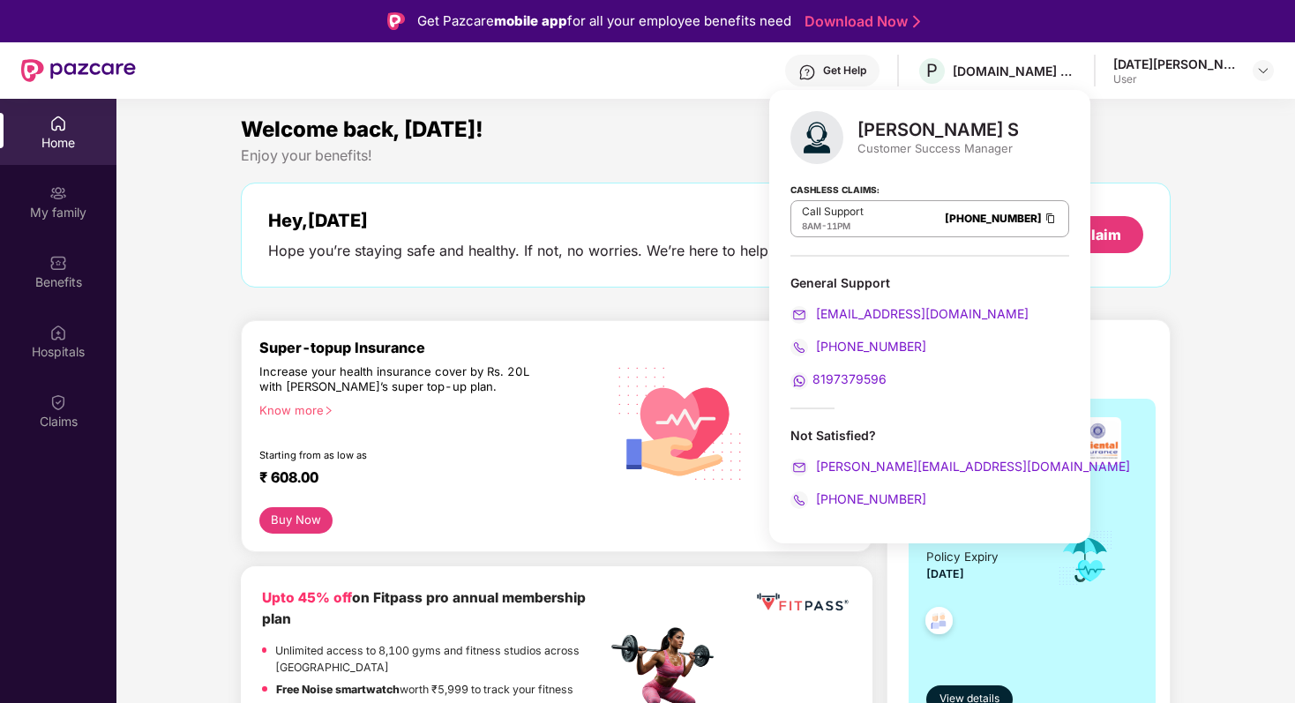
click at [947, 274] on div "General Support" at bounding box center [929, 282] width 279 height 17
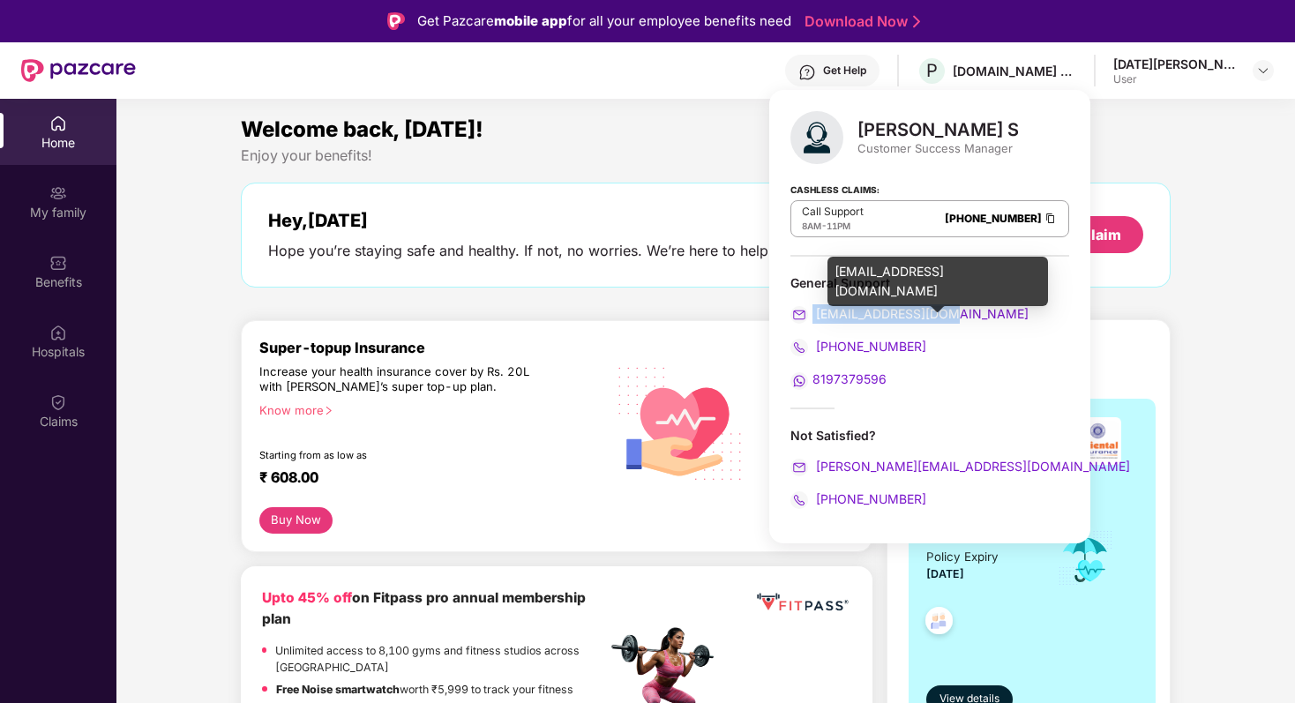
drag, startPoint x: 963, startPoint y: 308, endPoint x: 811, endPoint y: 318, distance: 153.0
click at [812, 316] on div "[EMAIL_ADDRESS][DOMAIN_NAME]" at bounding box center [929, 313] width 279 height 19
copy span "[EMAIL_ADDRESS][DOMAIN_NAME]"
click at [962, 312] on div "[EMAIL_ADDRESS][DOMAIN_NAME]" at bounding box center [929, 313] width 279 height 19
drag, startPoint x: 962, startPoint y: 312, endPoint x: 815, endPoint y: 313, distance: 146.4
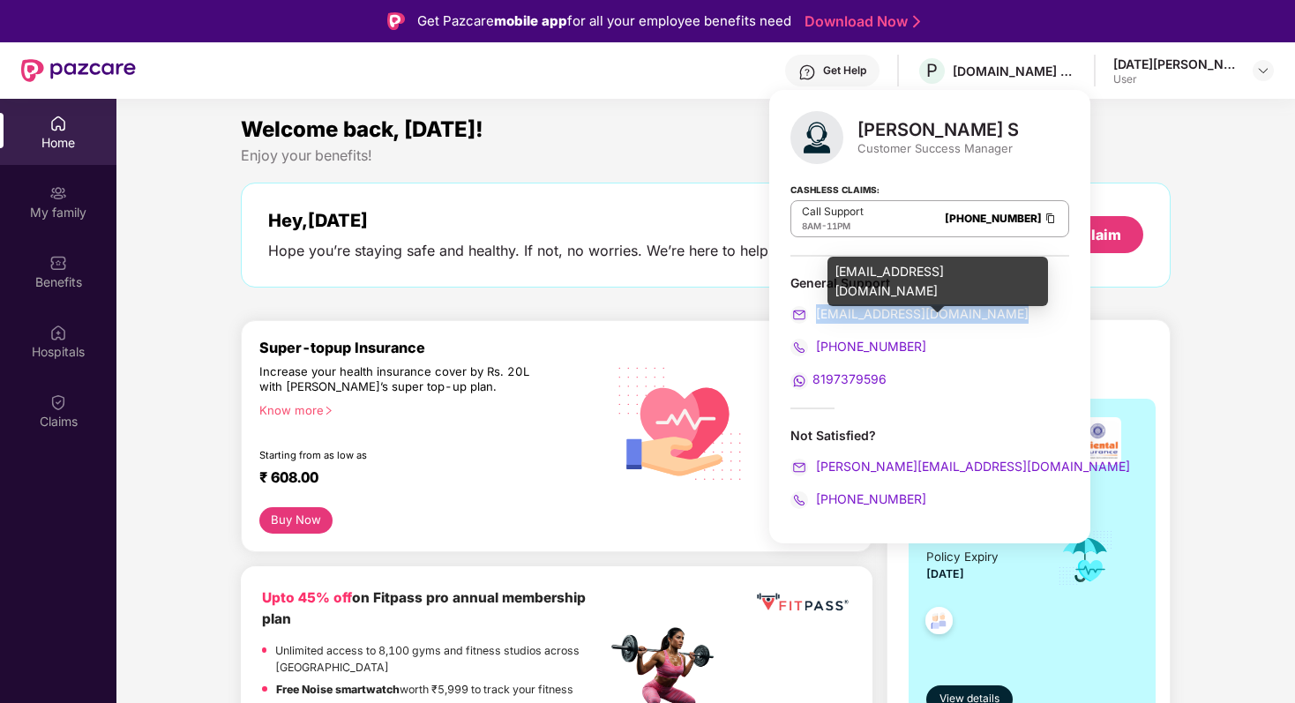
click at [815, 313] on div "[EMAIL_ADDRESS][DOMAIN_NAME]" at bounding box center [929, 313] width 279 height 19
copy span "[EMAIL_ADDRESS][DOMAIN_NAME]"
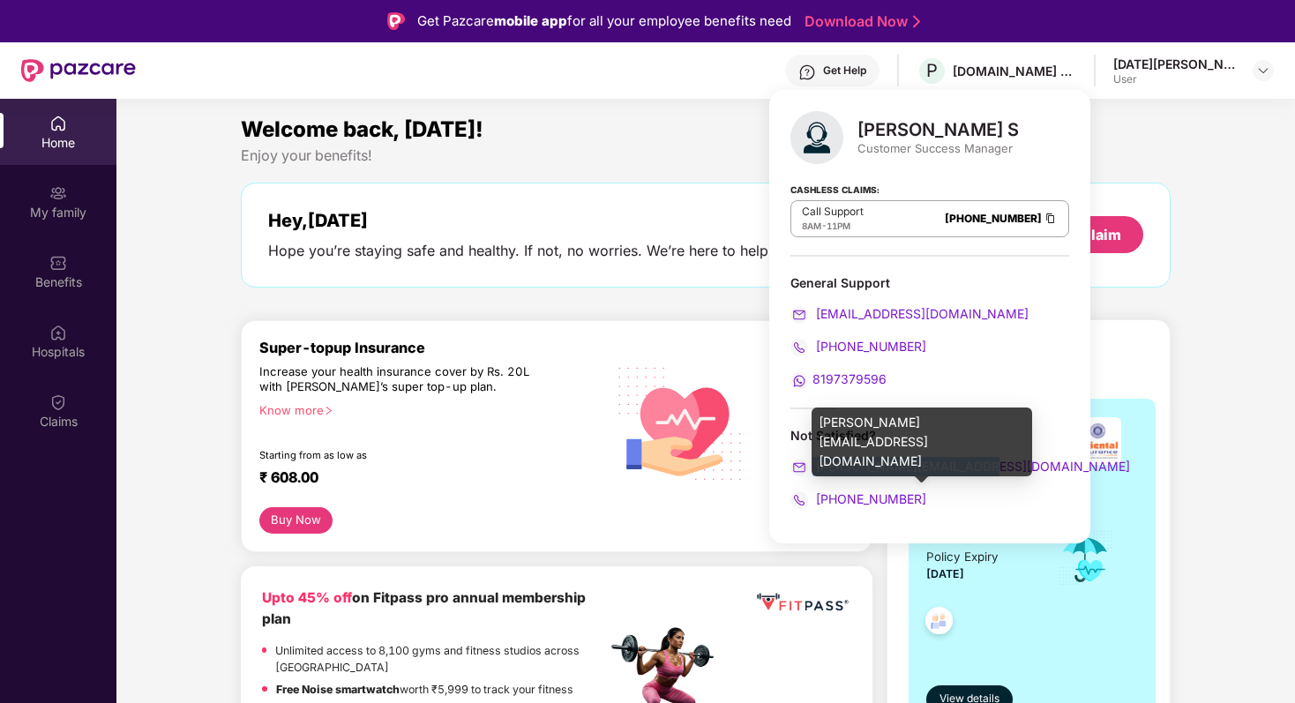
drag, startPoint x: 982, startPoint y: 466, endPoint x: 813, endPoint y: 468, distance: 168.5
click at [812, 468] on div "[PERSON_NAME][EMAIL_ADDRESS][DOMAIN_NAME]" at bounding box center [929, 466] width 279 height 19
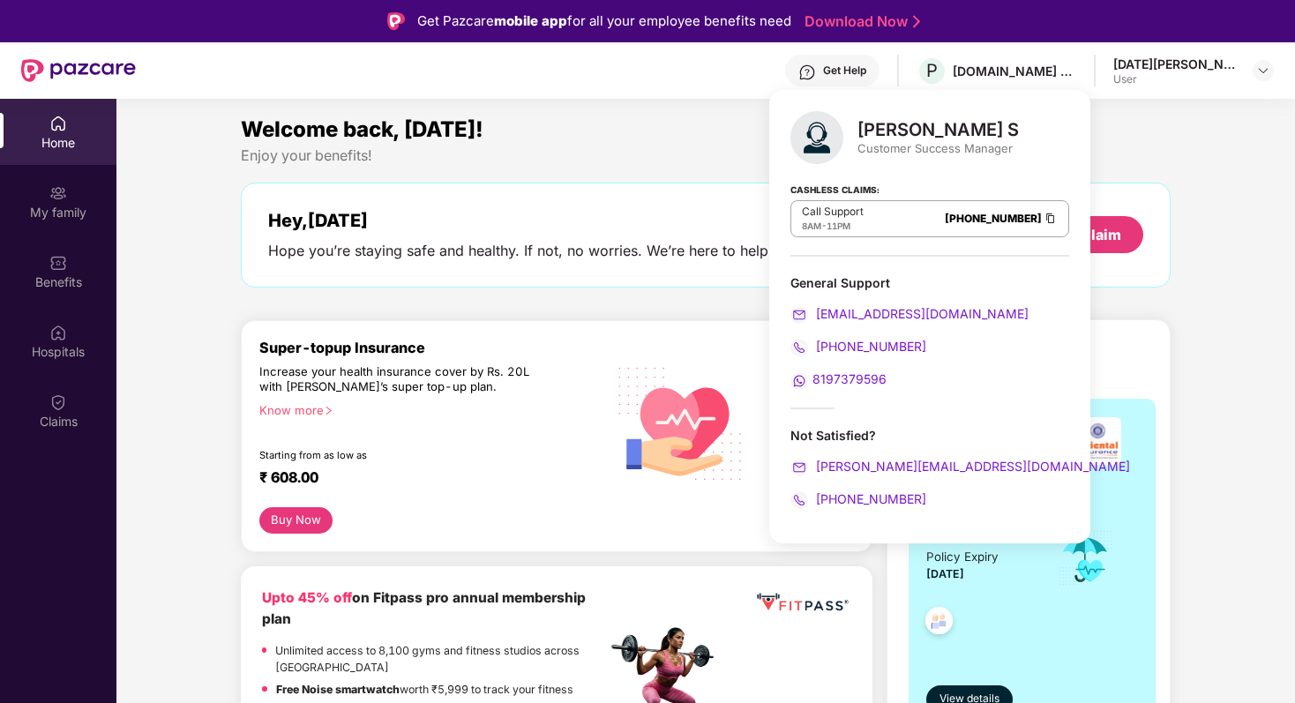
click at [969, 485] on div "Not Satisfied? [PERSON_NAME][EMAIL_ADDRESS][DOMAIN_NAME] [PHONE_NUMBER]" at bounding box center [929, 468] width 279 height 82
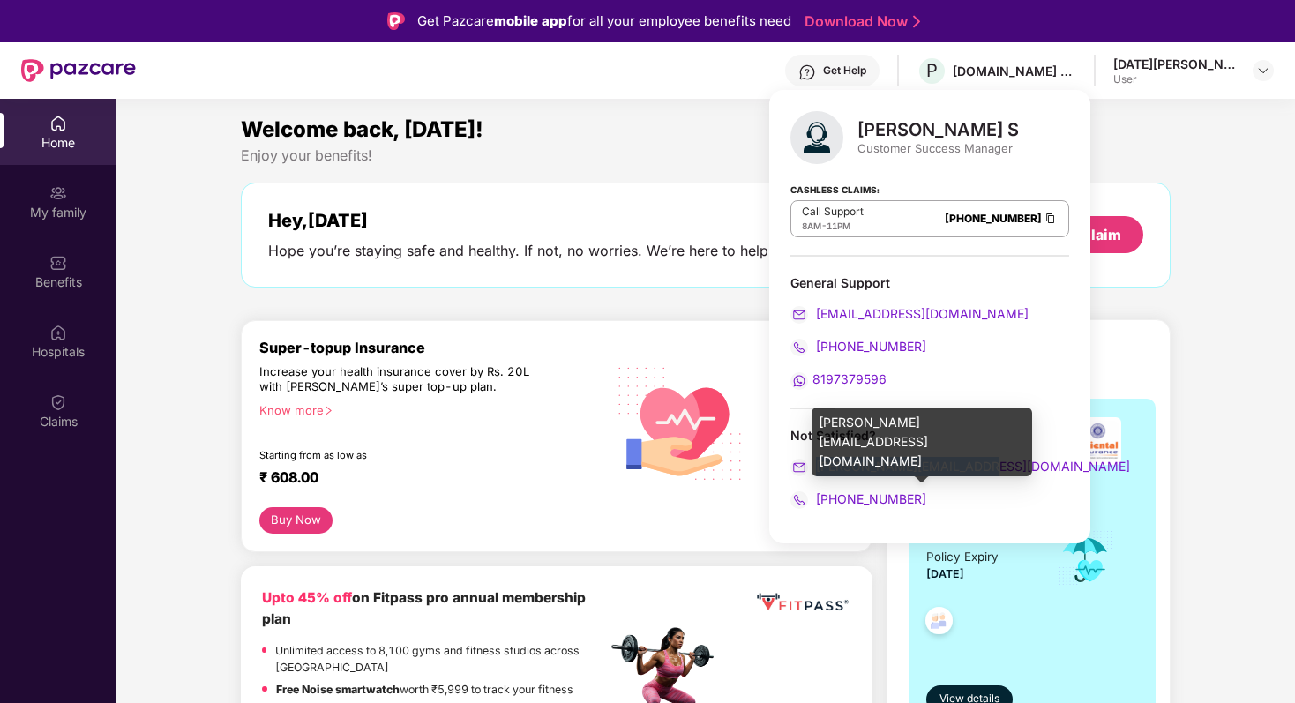
drag, startPoint x: 987, startPoint y: 466, endPoint x: 814, endPoint y: 468, distance: 172.9
click at [814, 468] on div "[PERSON_NAME][EMAIL_ADDRESS][DOMAIN_NAME]" at bounding box center [929, 466] width 279 height 19
copy span "[PERSON_NAME][EMAIL_ADDRESS][DOMAIN_NAME]"
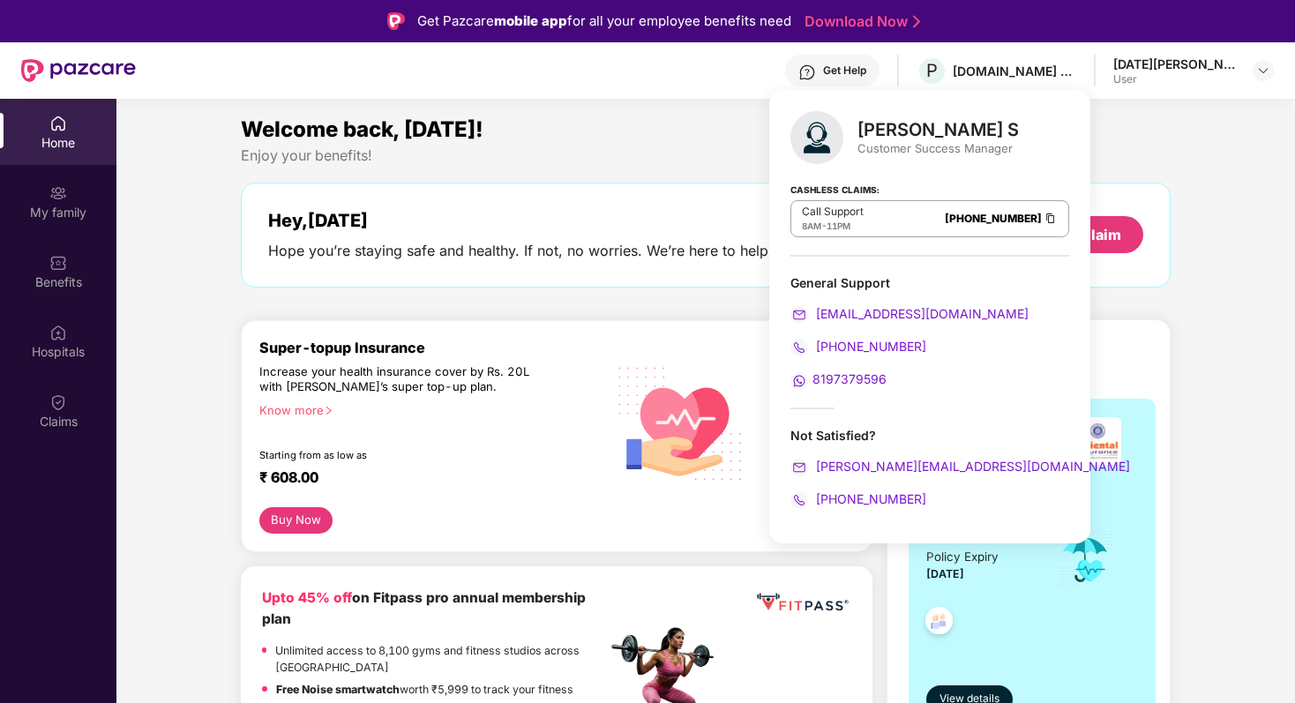
click at [992, 183] on div "Cashless Claims: Call Support 8AM - 11PM [PHONE_NUMBER]" at bounding box center [929, 212] width 279 height 88
click at [1118, 157] on div "Enjoy your benefits!" at bounding box center [706, 155] width 930 height 19
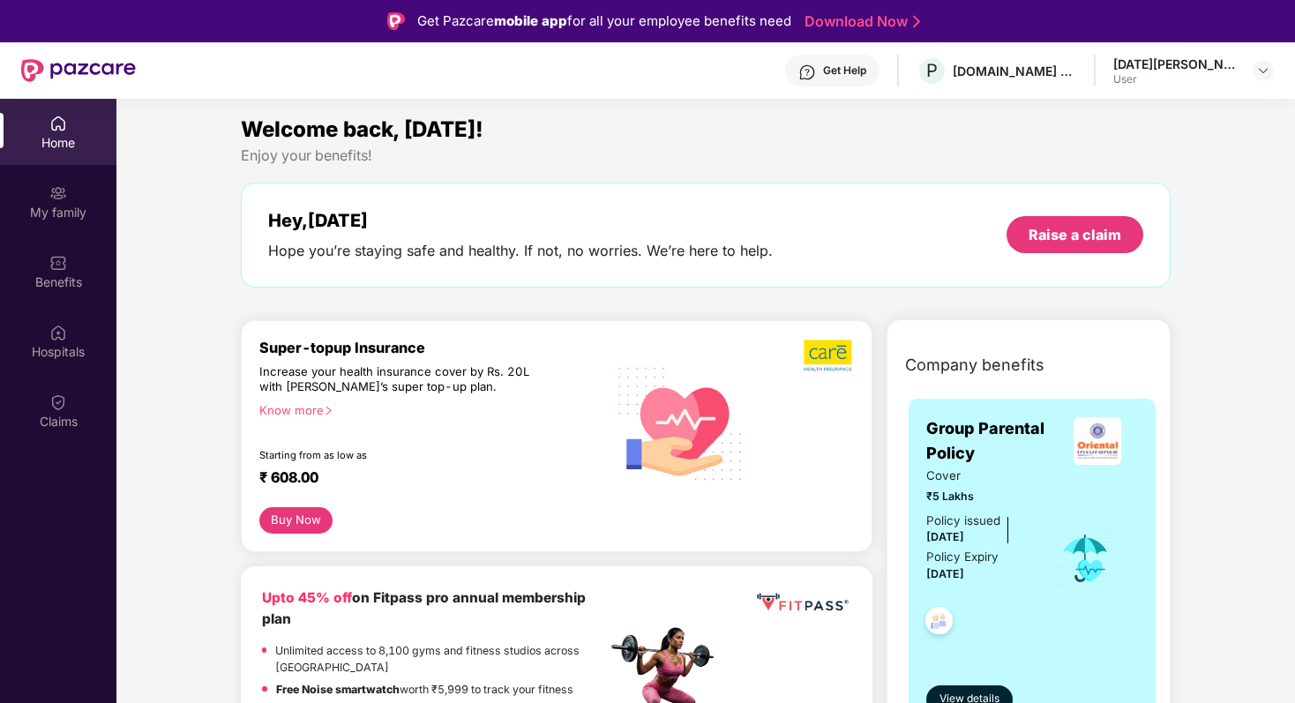
click at [303, 412] on div "Know more" at bounding box center [427, 409] width 336 height 12
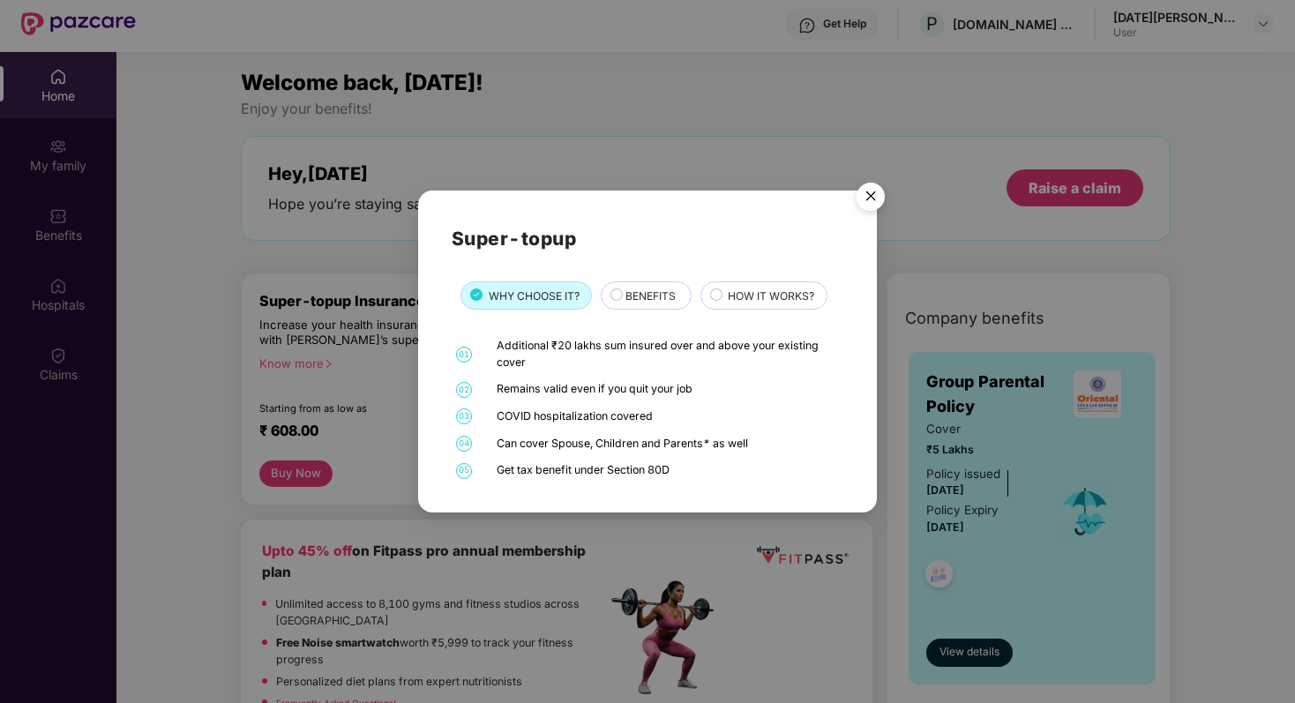
scroll to position [49, 0]
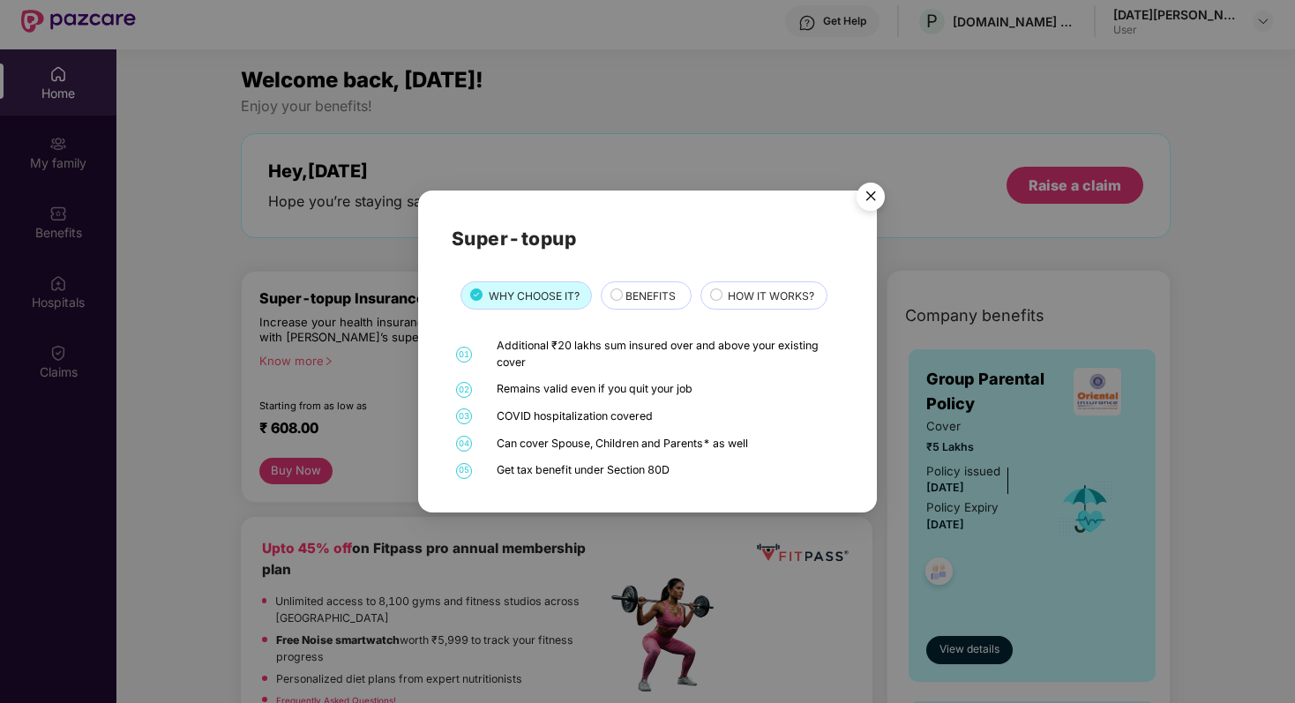
click at [628, 301] on span "BENEFITS" at bounding box center [650, 296] width 50 height 17
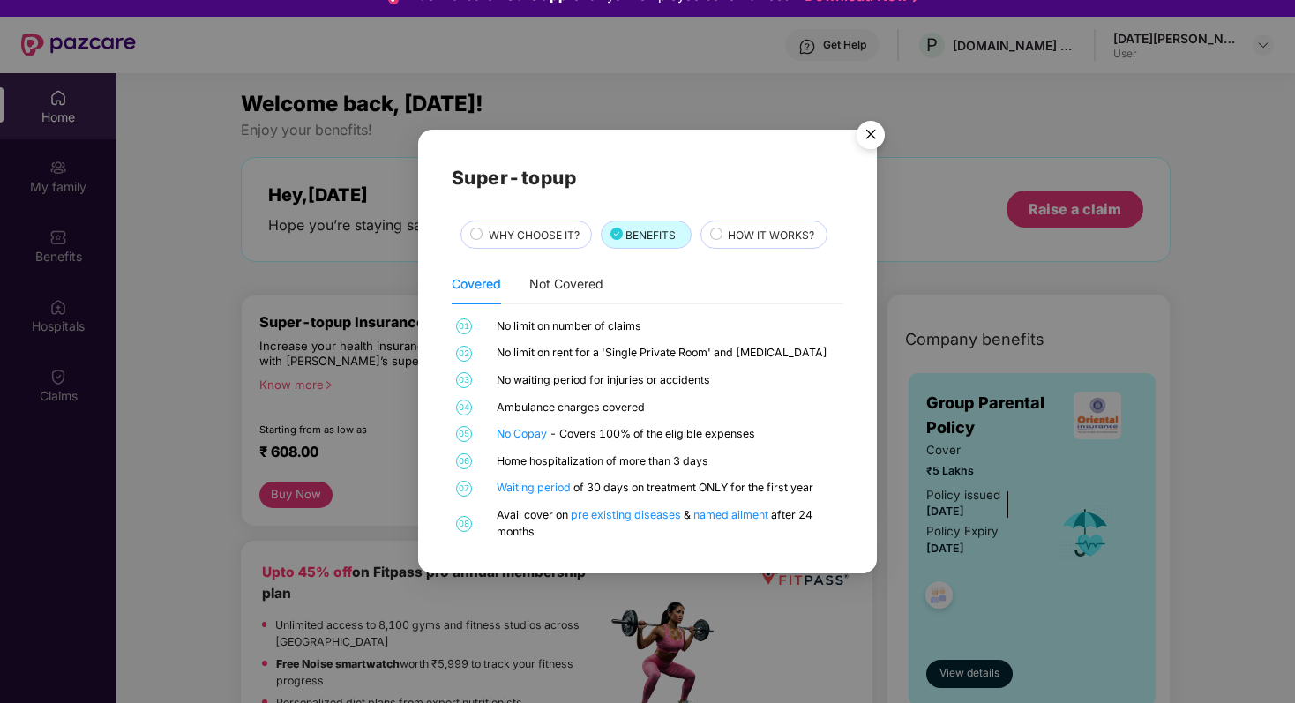
scroll to position [0, 0]
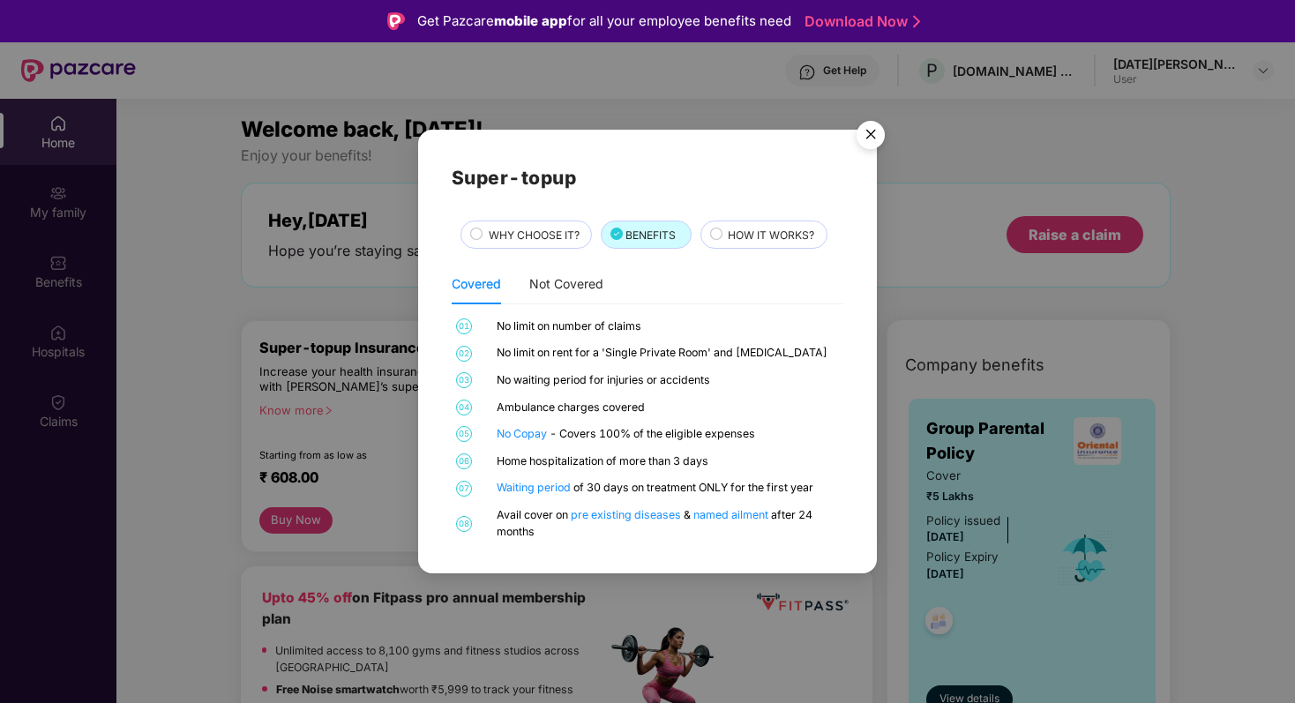
click at [730, 236] on span "HOW IT WORKS?" at bounding box center [771, 235] width 86 height 17
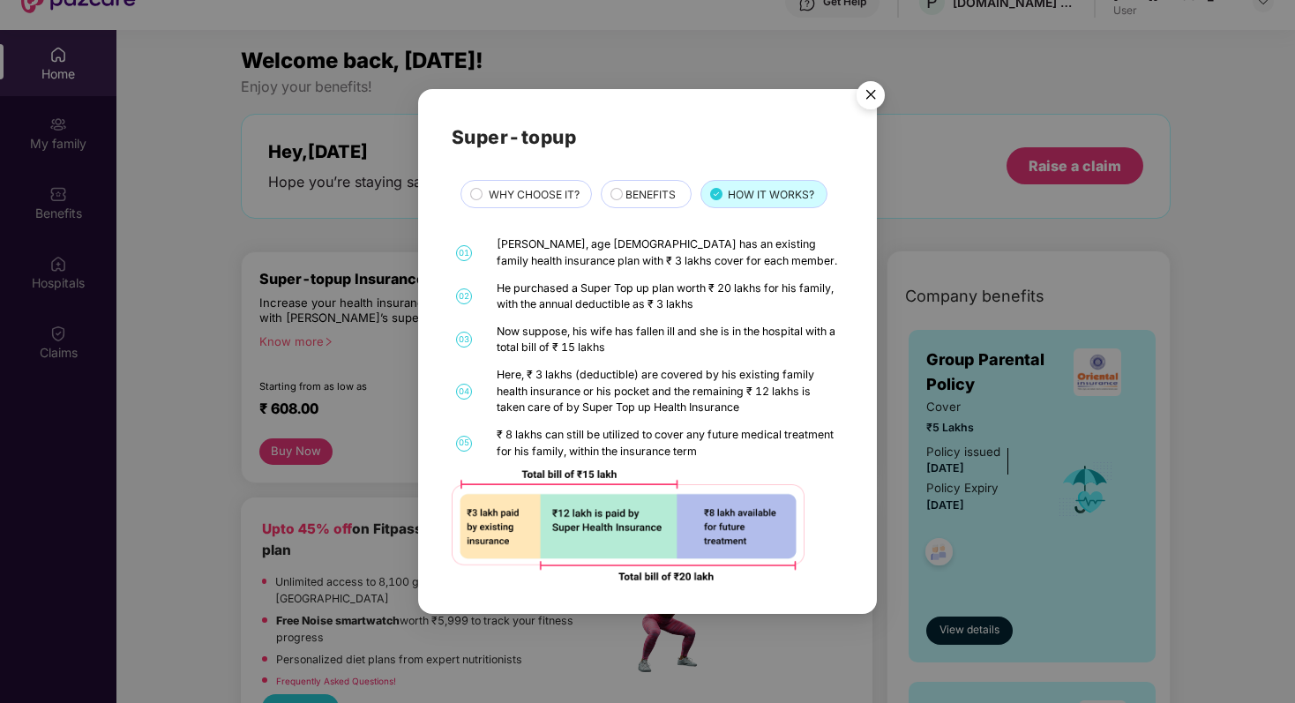
scroll to position [52, 0]
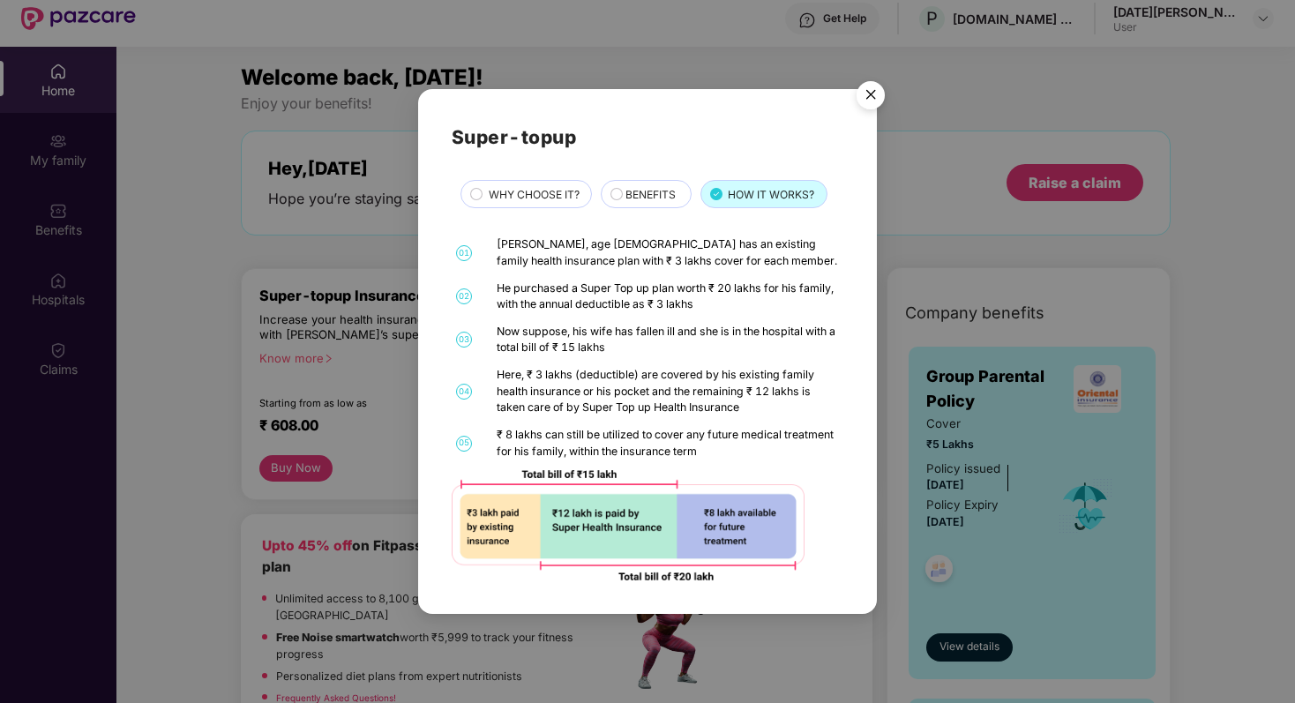
click at [640, 201] on span "BENEFITS" at bounding box center [650, 194] width 50 height 17
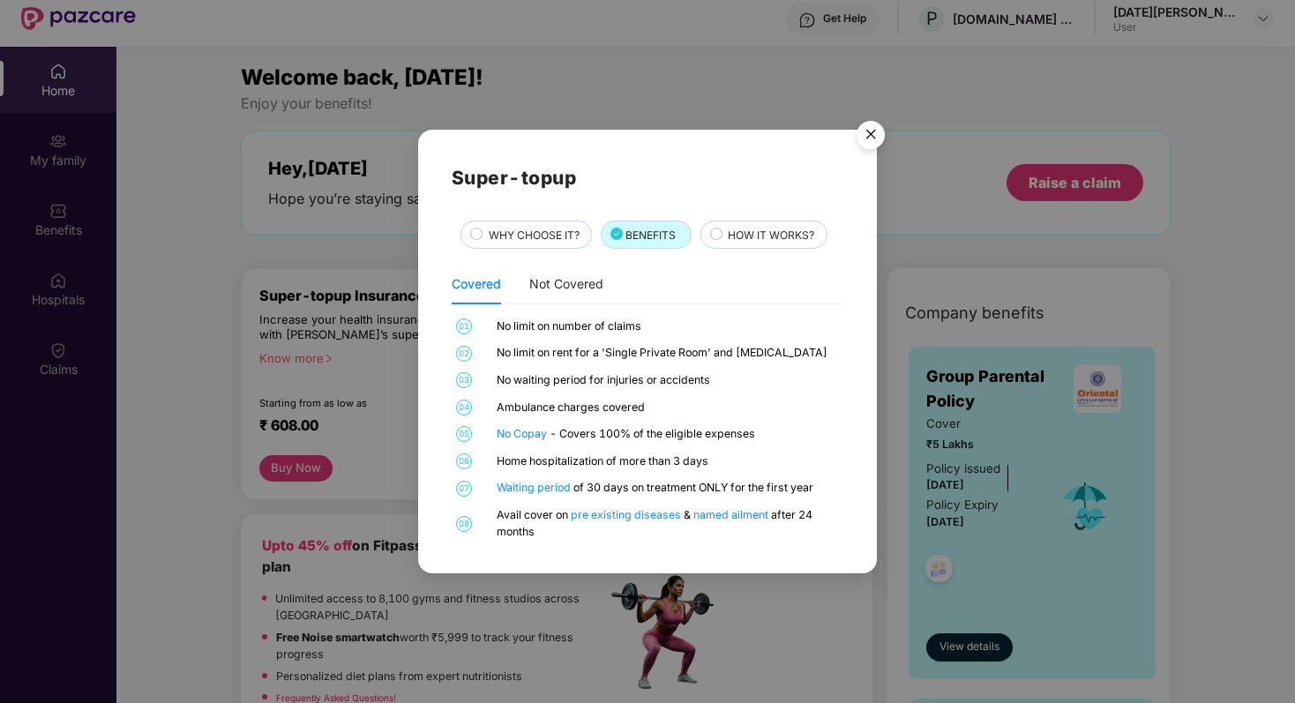
click at [532, 237] on span "WHY CHOOSE IT?" at bounding box center [534, 235] width 91 height 17
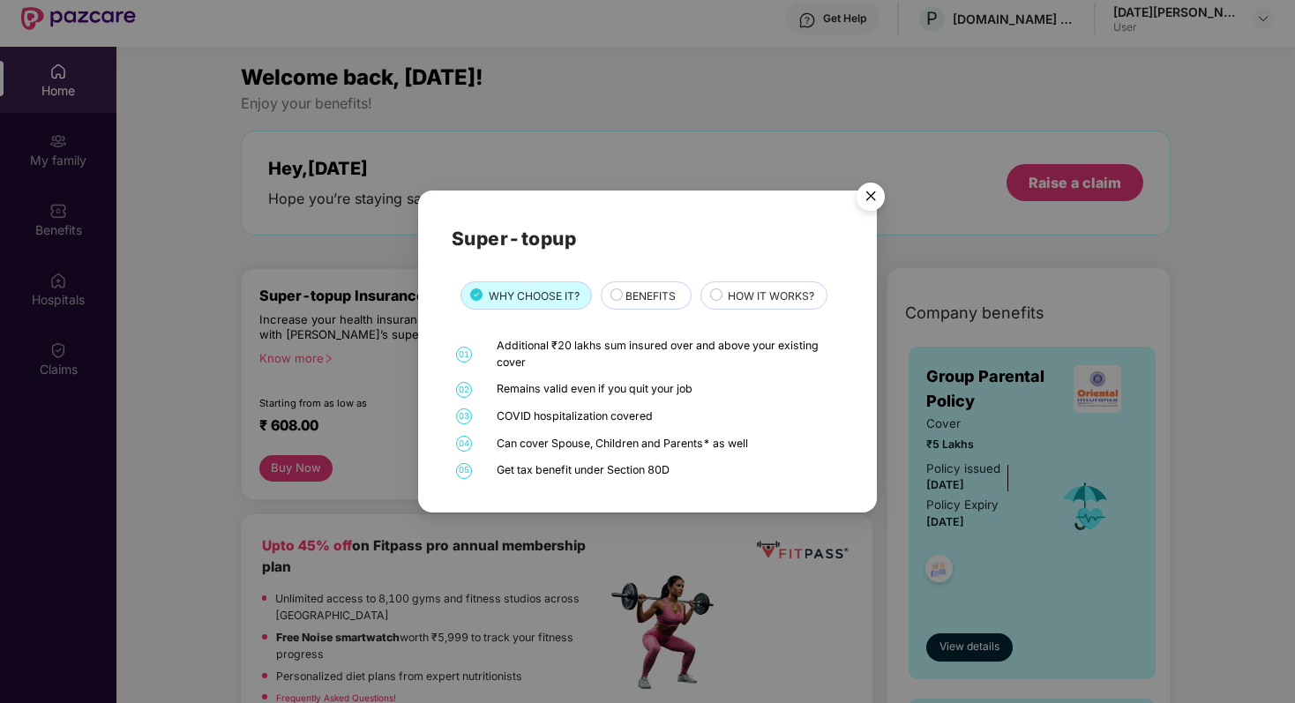
click at [632, 296] on span "BENEFITS" at bounding box center [650, 296] width 50 height 17
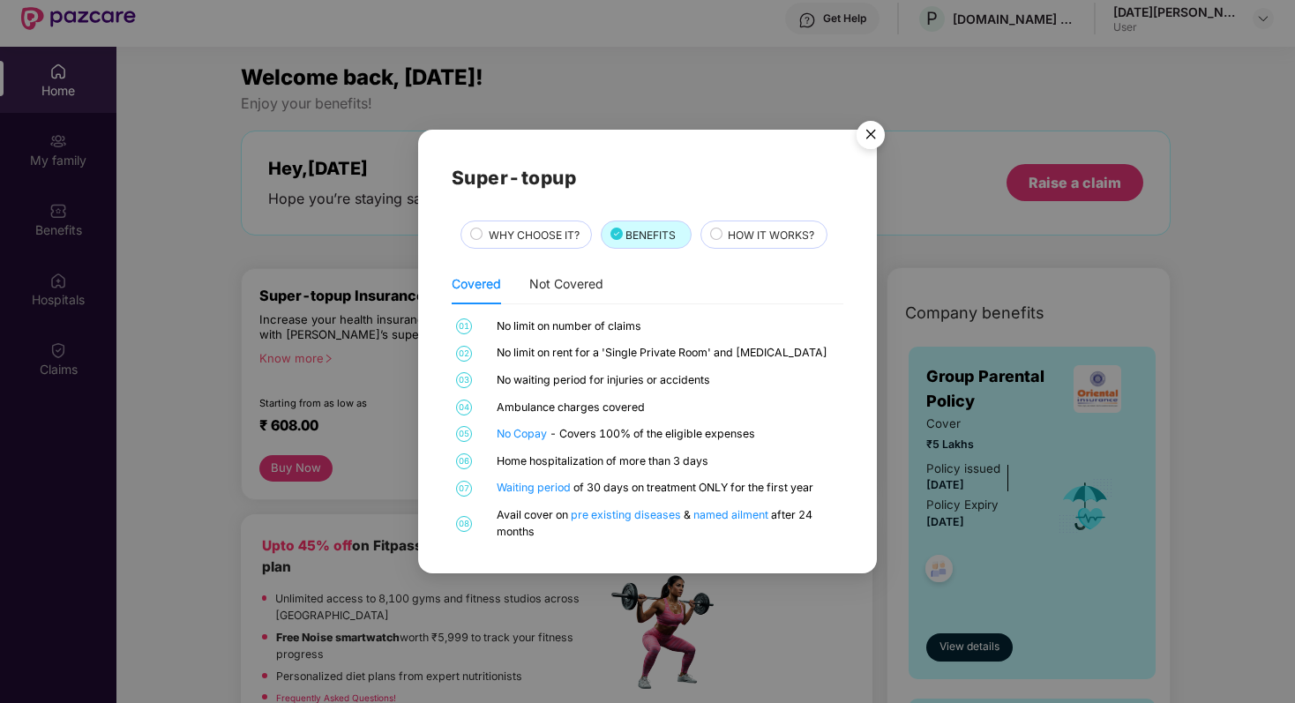
scroll to position [99, 0]
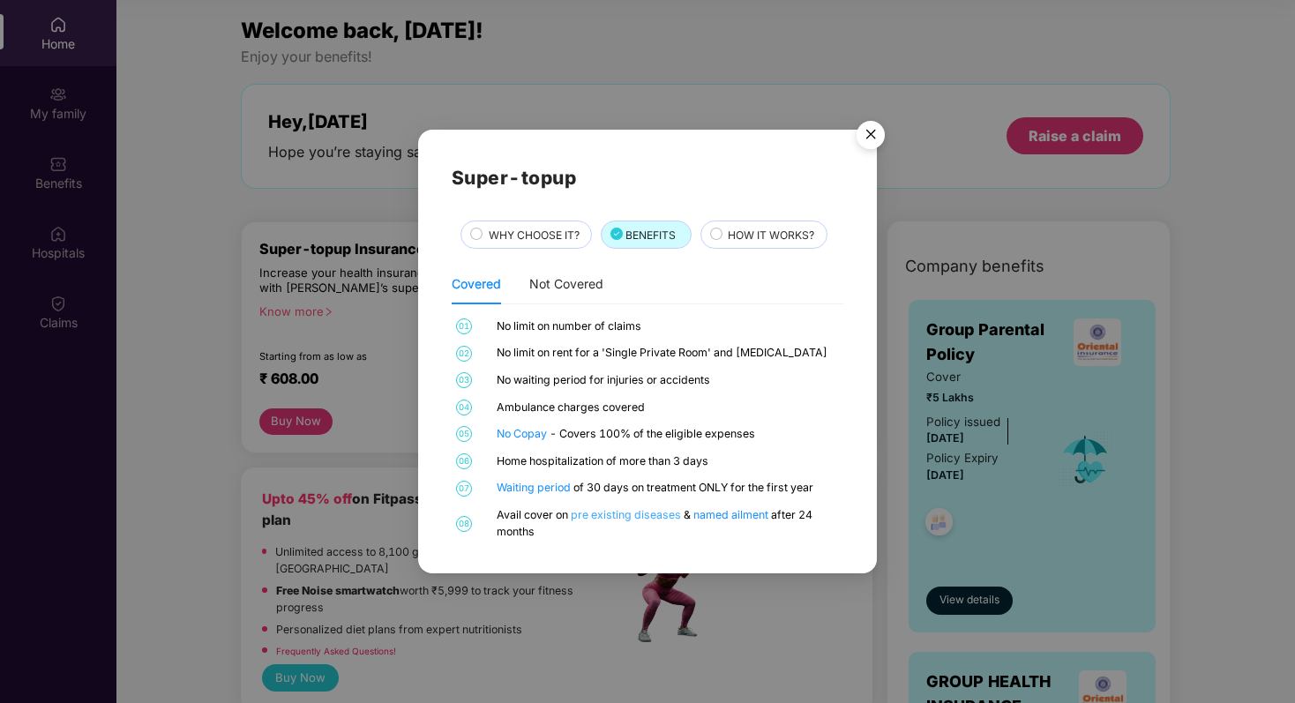
click at [627, 519] on link "pre existing diseases" at bounding box center [627, 514] width 113 height 13
click at [871, 139] on img "Close" at bounding box center [870, 137] width 49 height 49
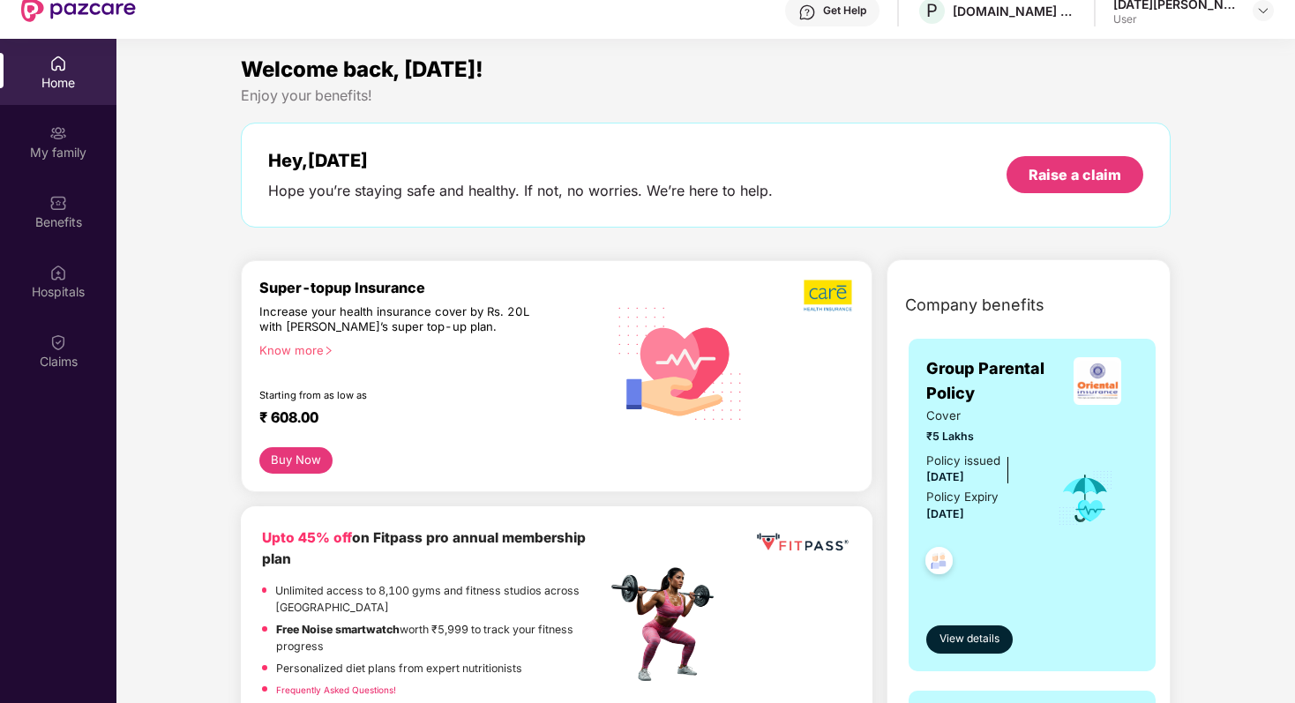
scroll to position [49, 0]
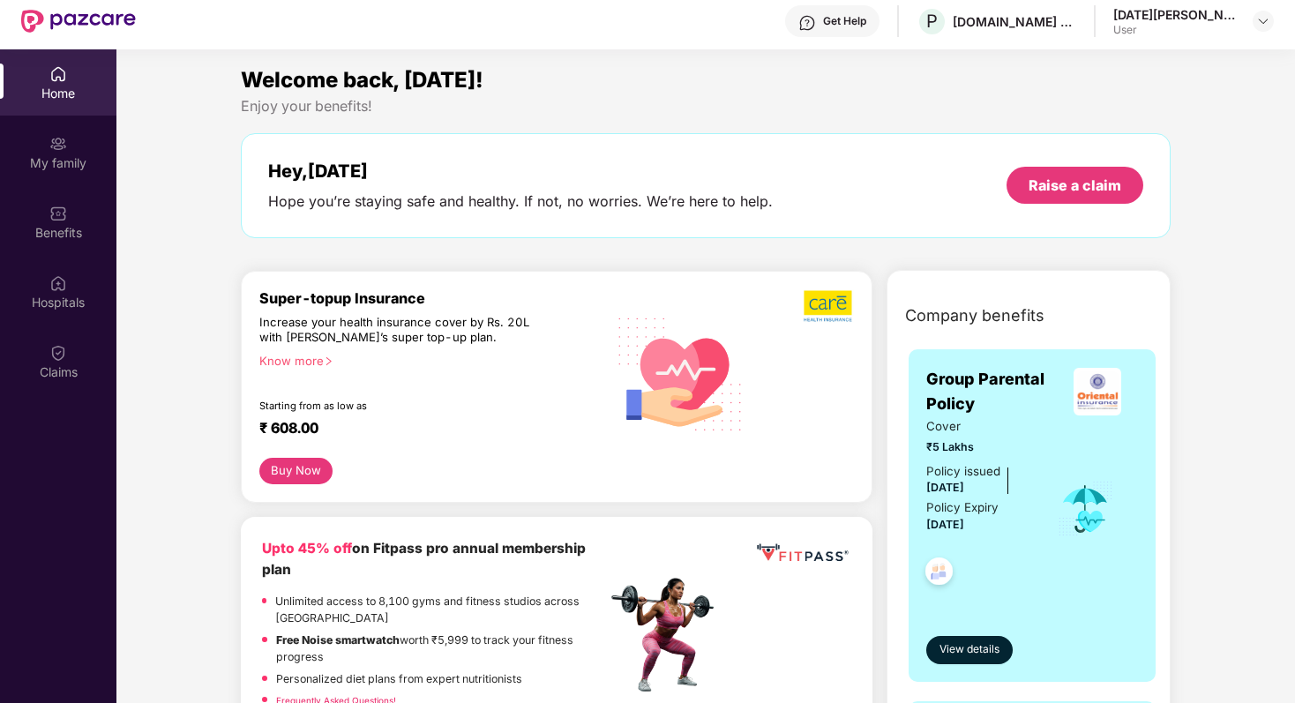
click at [300, 355] on div "Know more" at bounding box center [427, 360] width 336 height 12
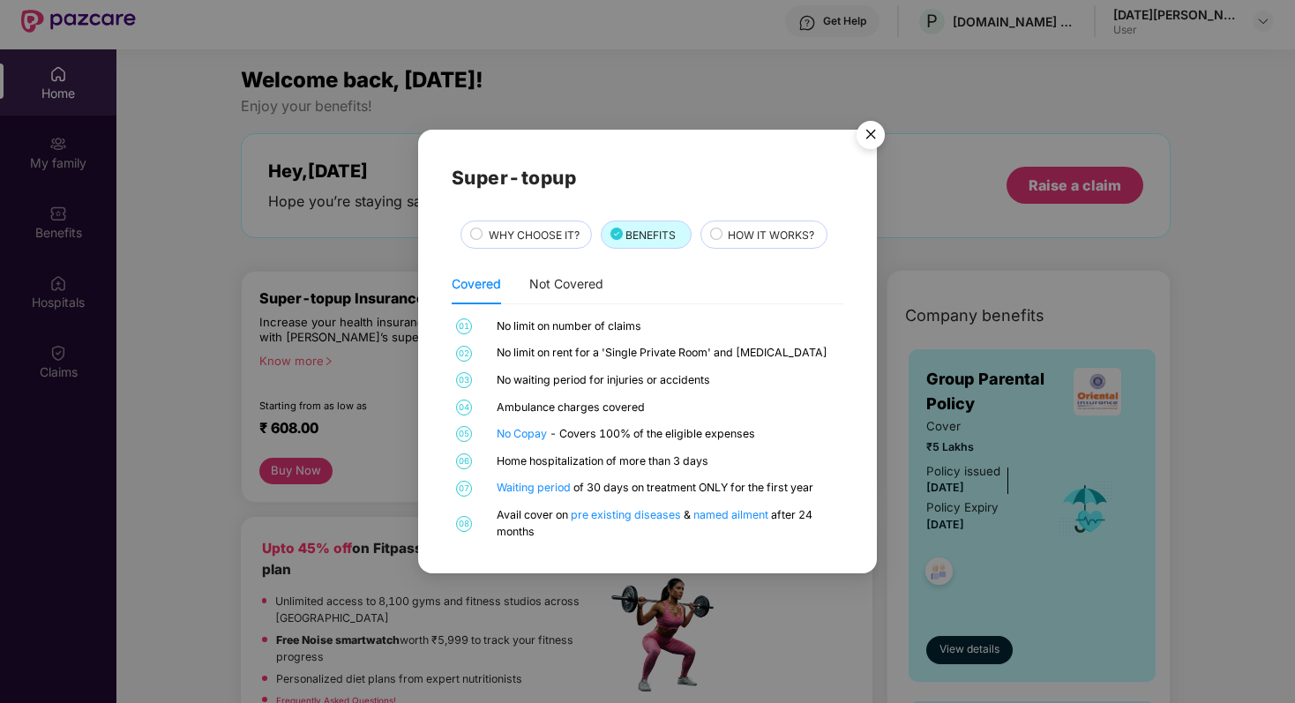
scroll to position [99, 0]
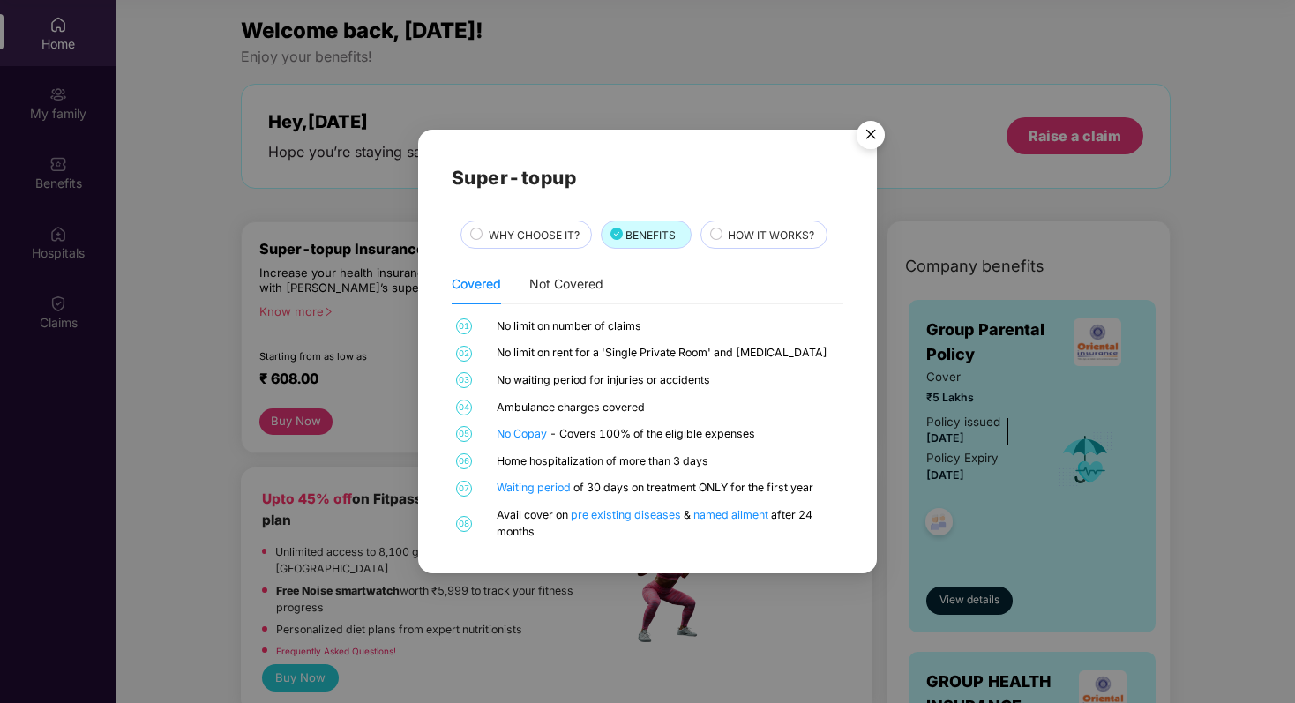
click at [867, 139] on img "Close" at bounding box center [870, 137] width 49 height 49
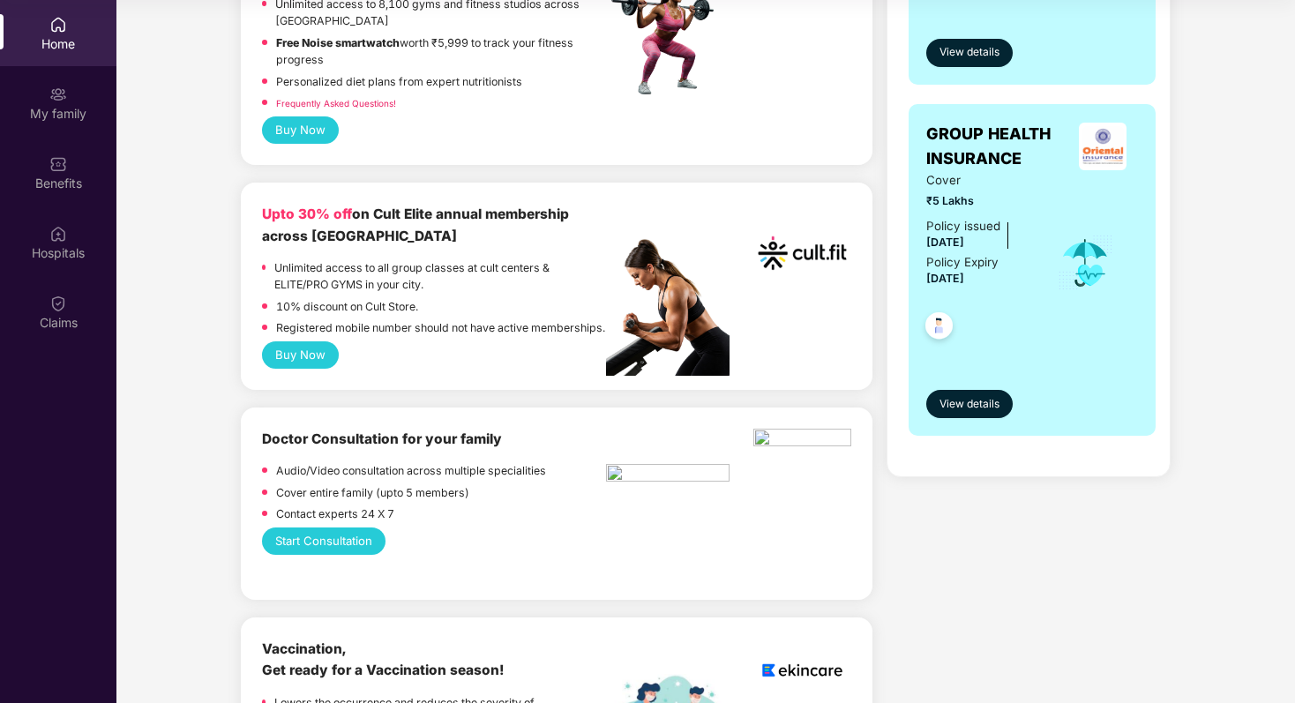
scroll to position [0, 0]
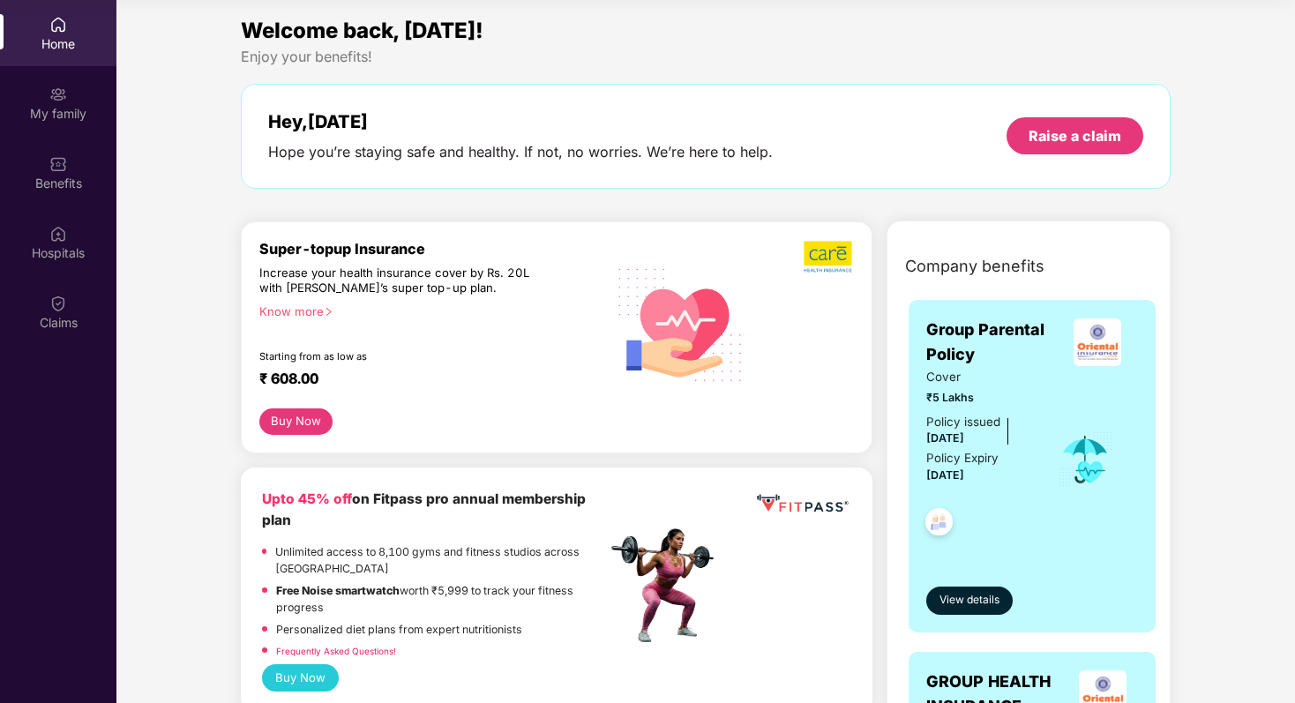
click at [56, 41] on div "Home" at bounding box center [58, 44] width 116 height 18
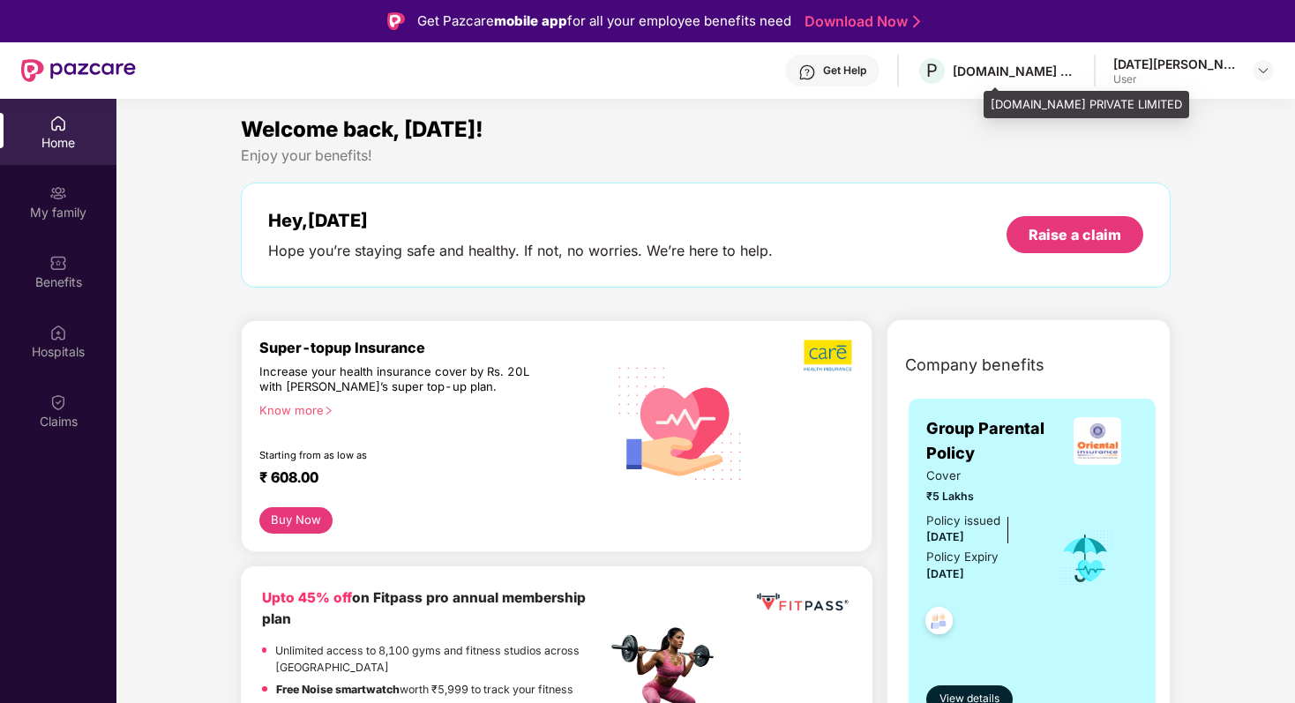
click at [1076, 71] on div "[DOMAIN_NAME] PRIVATE LIMITED" at bounding box center [1014, 71] width 123 height 17
click at [1270, 67] on div at bounding box center [1263, 70] width 21 height 21
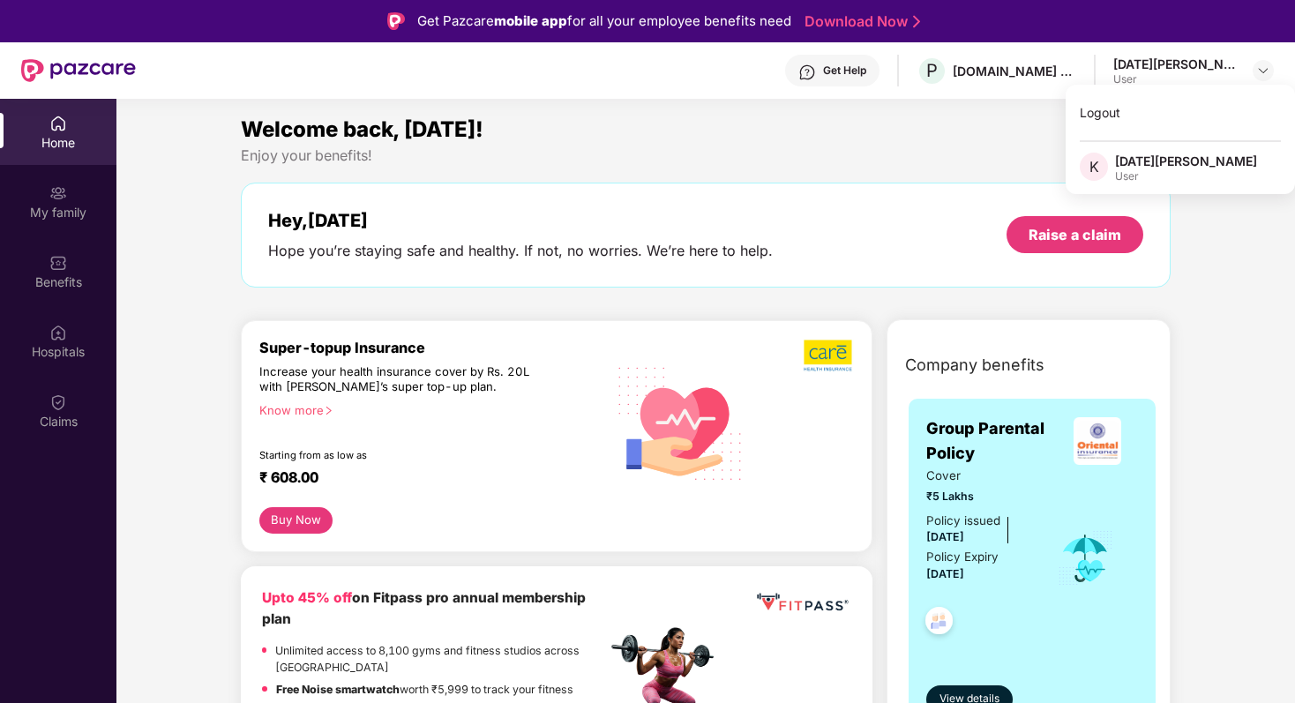
click at [879, 76] on div "Get Help" at bounding box center [832, 71] width 94 height 32
